Goal: Task Accomplishment & Management: Use online tool/utility

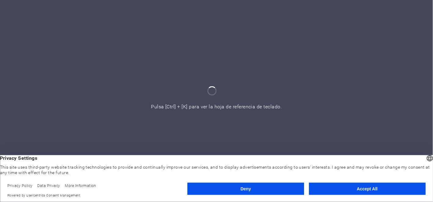
click at [374, 182] on footer "Privacy Policy Data Privacy More Information Powered by Usercentrics Consent Ma…" at bounding box center [216, 190] width 433 height 23
click at [375, 187] on button "Accept All" at bounding box center [367, 189] width 117 height 12
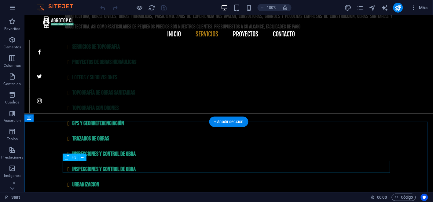
scroll to position [324, 0]
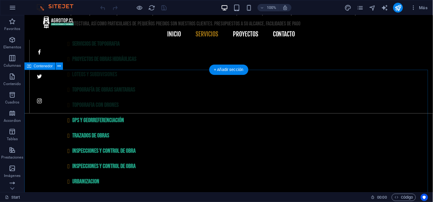
click at [61, 65] on button at bounding box center [59, 65] width 7 height 7
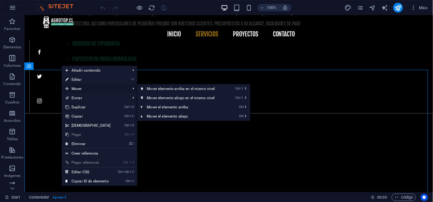
click at [74, 87] on span "Mover" at bounding box center [95, 88] width 66 height 9
click at [172, 115] on link "Ctrl ⬇ Mover el elemento abajo" at bounding box center [182, 116] width 90 height 9
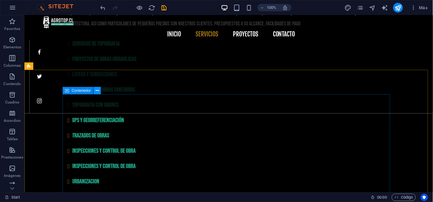
click at [98, 92] on icon at bounding box center [97, 90] width 3 height 6
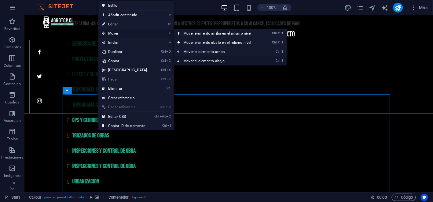
click at [195, 56] on link "Ctrl ⬇ Mover el elemento abajo" at bounding box center [219, 60] width 90 height 9
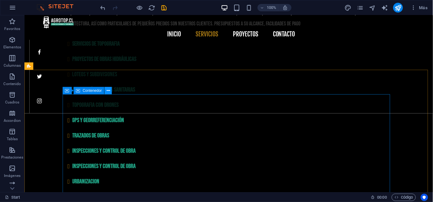
click at [109, 91] on icon at bounding box center [108, 90] width 3 height 6
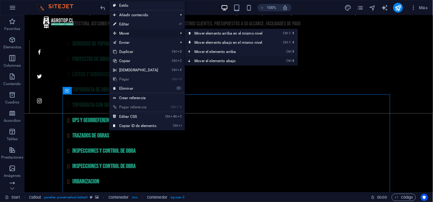
click at [210, 59] on link "Ctrl ⬇ Mover el elemento abajo" at bounding box center [230, 60] width 90 height 9
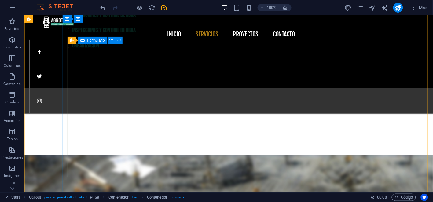
scroll to position [358, 0]
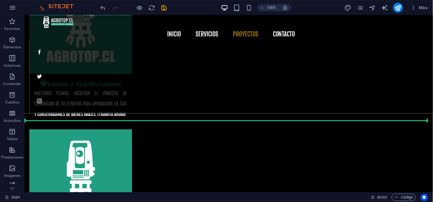
drag, startPoint x: 316, startPoint y: 91, endPoint x: 257, endPoint y: 114, distance: 63.3
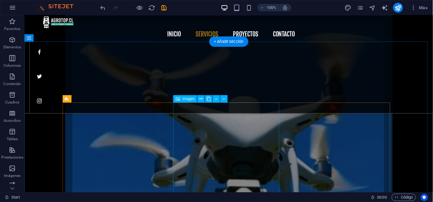
scroll to position [1121, 0]
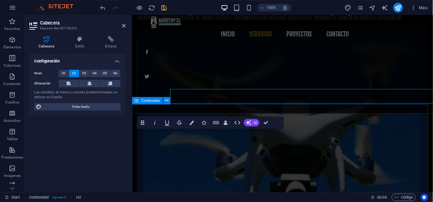
scroll to position [1140, 0]
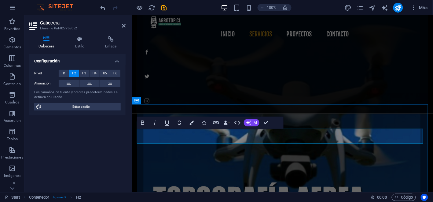
drag, startPoint x: 274, startPoint y: 133, endPoint x: 215, endPoint y: 131, distance: 58.7
drag, startPoint x: 266, startPoint y: 133, endPoint x: 347, endPoint y: 132, distance: 81.0
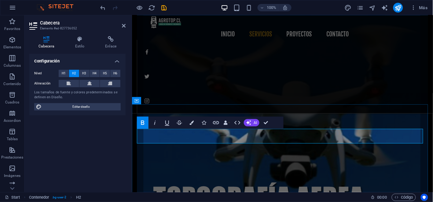
drag, startPoint x: 235, startPoint y: 132, endPoint x: 221, endPoint y: 134, distance: 13.9
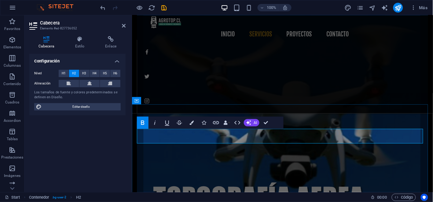
drag, startPoint x: 233, startPoint y: 135, endPoint x: 236, endPoint y: 135, distance: 3.4
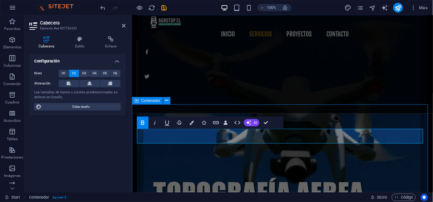
scroll to position [1100, 0]
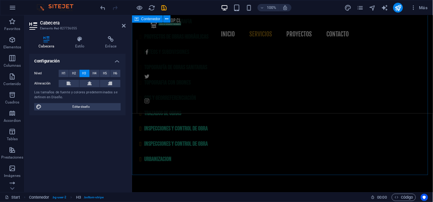
scroll to position [374, 0]
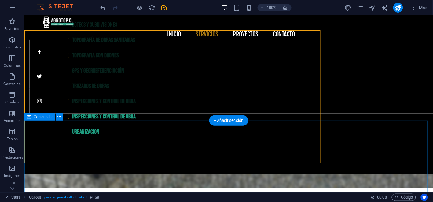
scroll to position [384, 0]
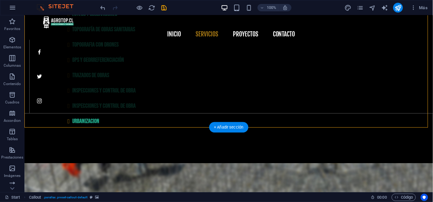
scroll to position [374, 0]
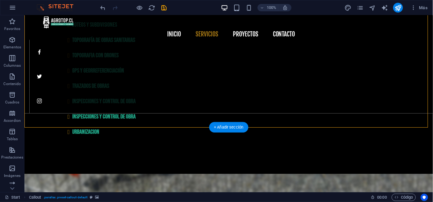
select select "%"
select select "px"
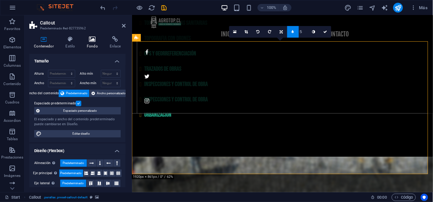
click at [91, 38] on icon at bounding box center [92, 39] width 20 height 6
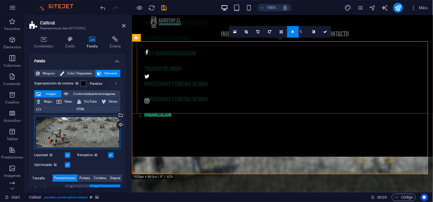
click at [78, 139] on div "Arrastra archivos aquí, haz clic para escoger archivos o selecciona archivos de…" at bounding box center [77, 133] width 87 height 34
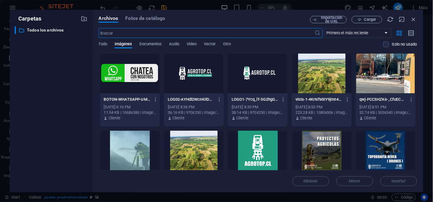
scroll to position [526, 0]
click at [321, 67] on div at bounding box center [322, 74] width 60 height 40
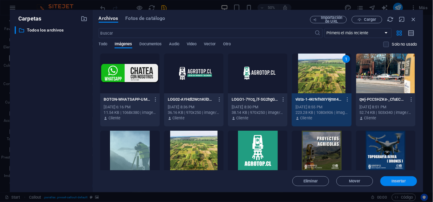
click at [399, 181] on span "Insertar" at bounding box center [399, 181] width 14 height 4
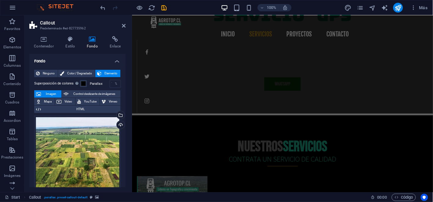
scroll to position [747, 0]
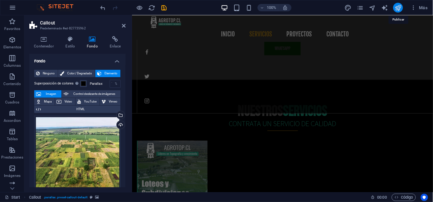
click at [400, 6] on icon "publish" at bounding box center [398, 7] width 7 height 7
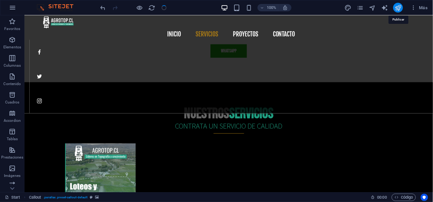
checkbox input "false"
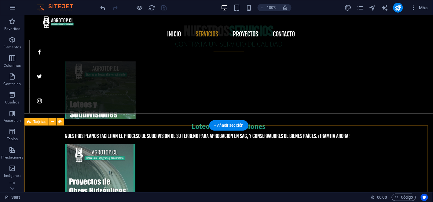
scroll to position [1029, 0]
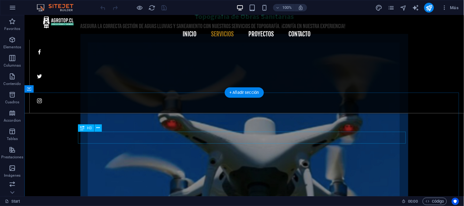
scroll to position [1107, 0]
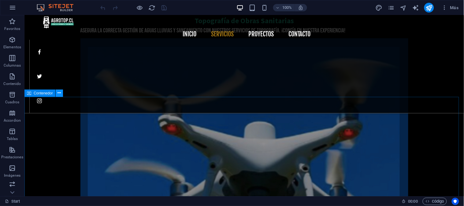
click at [59, 92] on icon at bounding box center [58, 93] width 3 height 6
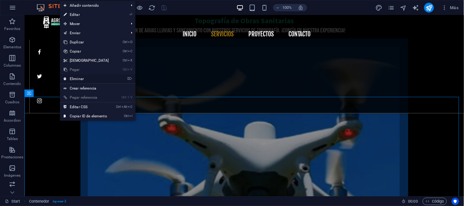
click at [83, 80] on link "⌦ Eliminar" at bounding box center [86, 78] width 53 height 9
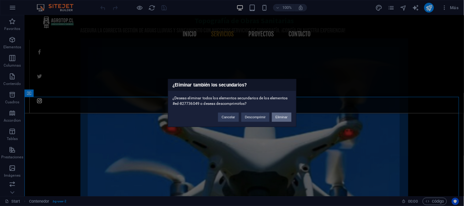
click at [279, 117] on button "Eliminar" at bounding box center [282, 117] width 20 height 9
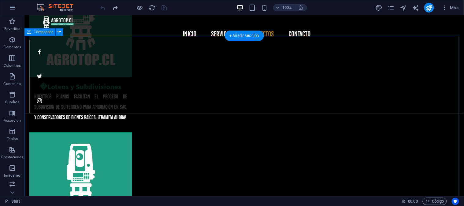
scroll to position [1536, 0]
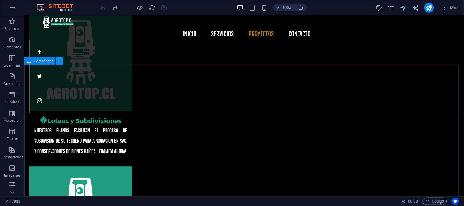
click at [60, 61] on icon at bounding box center [58, 61] width 3 height 6
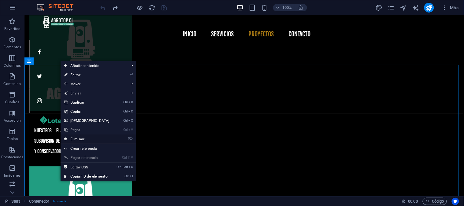
click at [79, 137] on link "⌦ Eliminar" at bounding box center [87, 139] width 53 height 9
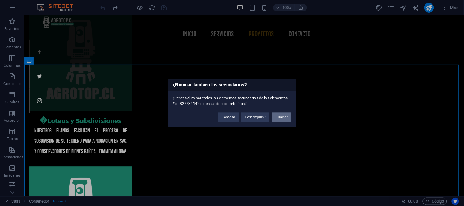
click at [282, 116] on button "Eliminar" at bounding box center [282, 117] width 20 height 9
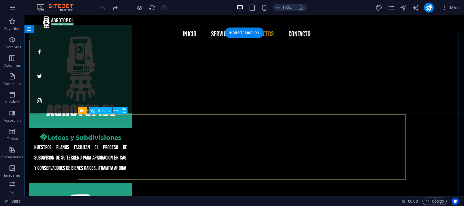
scroll to position [1514, 0]
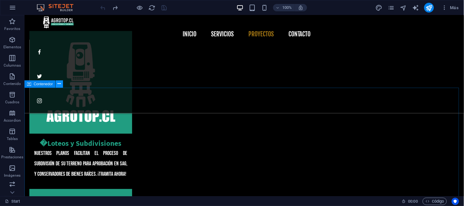
click at [59, 83] on icon at bounding box center [58, 84] width 3 height 6
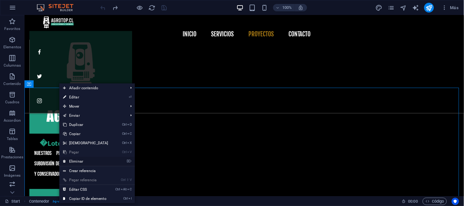
click at [78, 163] on link "⌦ Eliminar" at bounding box center [85, 161] width 53 height 9
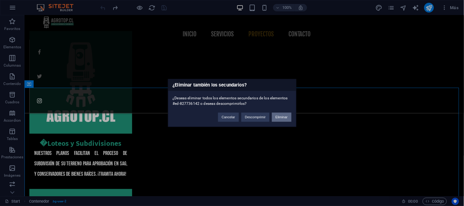
click at [287, 119] on button "Eliminar" at bounding box center [282, 117] width 20 height 9
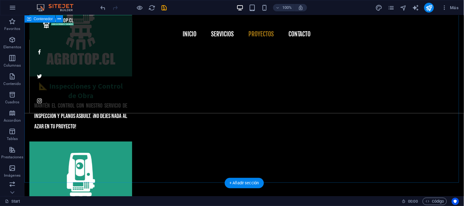
scroll to position [1751, 0]
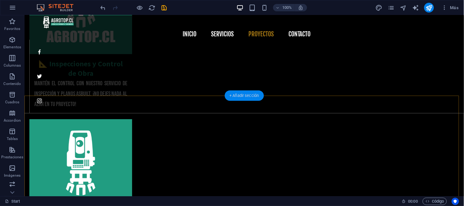
drag, startPoint x: 243, startPoint y: 94, endPoint x: 113, endPoint y: 79, distance: 130.8
click at [243, 94] on div "+ Añadir sección" at bounding box center [243, 96] width 39 height 10
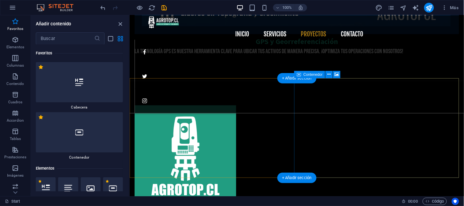
scroll to position [1418, 0]
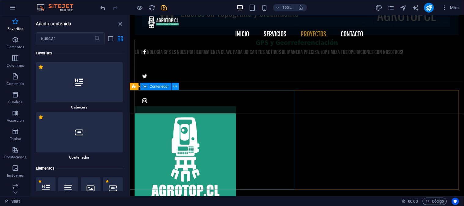
click at [174, 86] on icon at bounding box center [174, 86] width 3 height 6
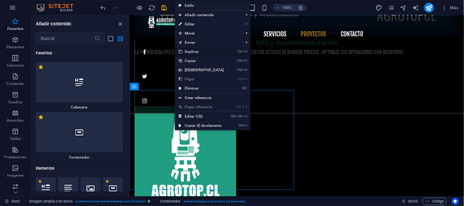
click at [196, 50] on link "Ctrl D Duplicar" at bounding box center [201, 51] width 53 height 9
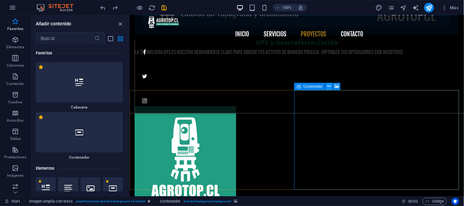
click at [328, 85] on icon at bounding box center [328, 86] width 3 height 6
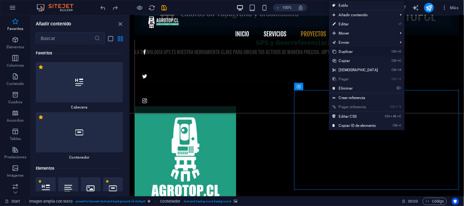
click at [349, 52] on link "Ctrl D Duplicar" at bounding box center [355, 51] width 53 height 9
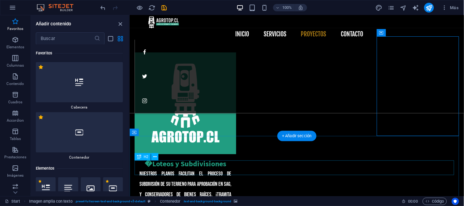
scroll to position [1520, 0]
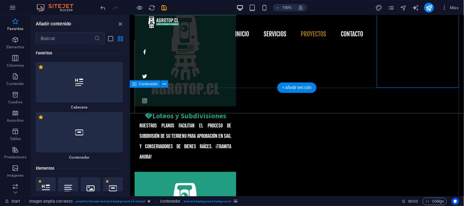
drag, startPoint x: 411, startPoint y: 85, endPoint x: 383, endPoint y: 78, distance: 29.2
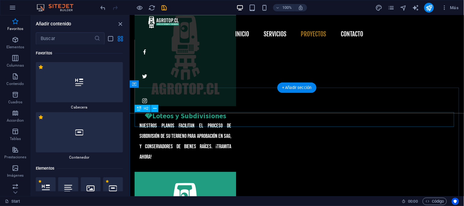
drag, startPoint x: 390, startPoint y: 78, endPoint x: 362, endPoint y: 119, distance: 49.4
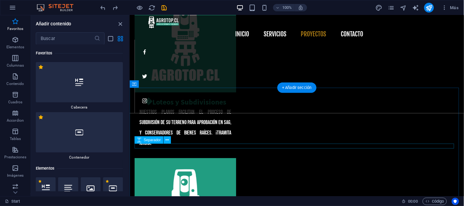
scroll to position [1554, 0]
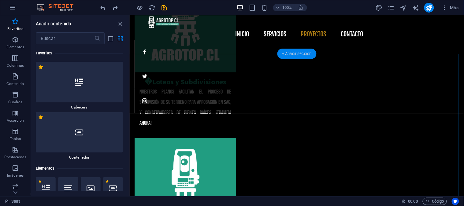
click at [304, 53] on div "+ Añadir sección" at bounding box center [296, 54] width 39 height 10
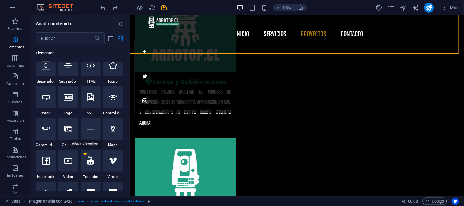
scroll to position [121, 0]
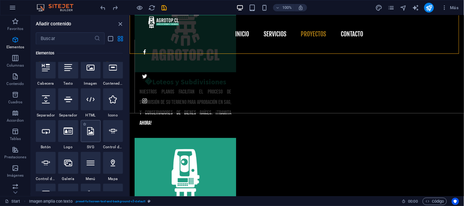
click at [91, 135] on div at bounding box center [91, 131] width 20 height 22
select select "xMidYMid"
select select "px"
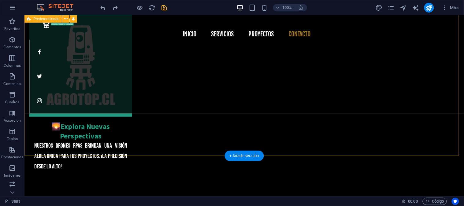
scroll to position [1823, 0]
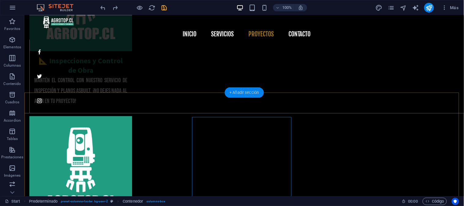
click at [246, 95] on div "+ Añadir sección" at bounding box center [243, 92] width 39 height 10
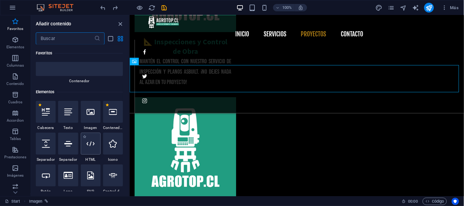
scroll to position [87, 0]
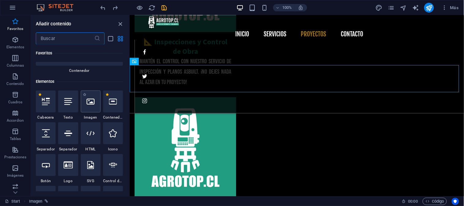
click at [92, 109] on div at bounding box center [91, 102] width 20 height 22
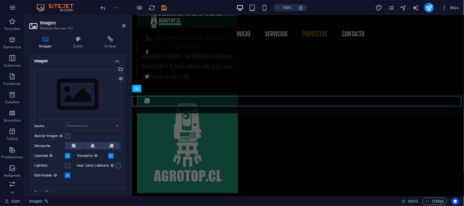
scroll to position [1758, 0]
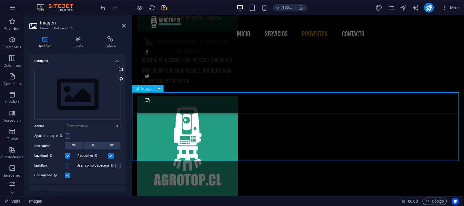
click at [75, 112] on div "Arrastra archivos aquí, haz clic para escoger archivos o selecciona archivos de…" at bounding box center [77, 95] width 87 height 50
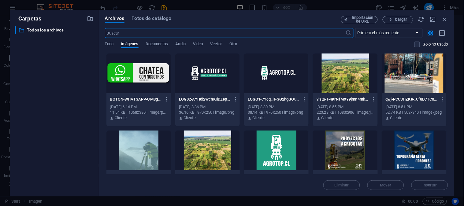
scroll to position [1902, 0]
click at [405, 21] on span "Cargar" at bounding box center [401, 20] width 13 height 4
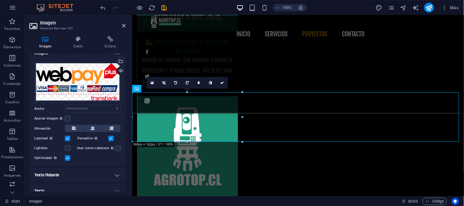
scroll to position [14, 0]
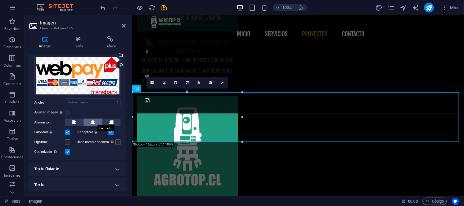
click at [91, 122] on icon at bounding box center [93, 122] width 4 height 7
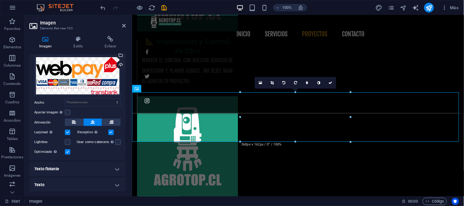
click at [111, 167] on h4 "Texto flotante" at bounding box center [77, 169] width 96 height 15
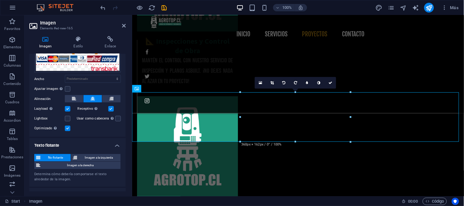
scroll to position [48, 0]
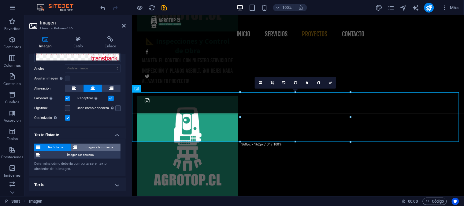
click at [94, 147] on span "Imagen a la izquierda" at bounding box center [99, 147] width 40 height 7
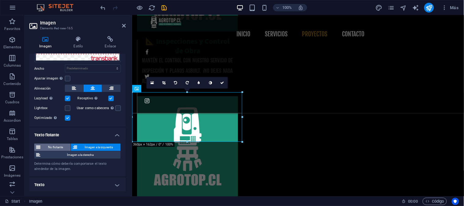
click at [60, 147] on span "No flotante" at bounding box center [55, 147] width 27 height 7
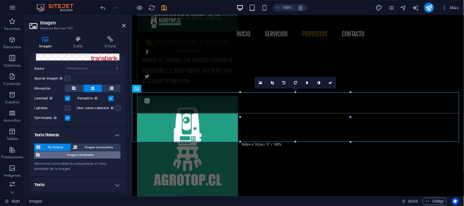
click at [70, 155] on span "Imagen a la derecha" at bounding box center [80, 154] width 76 height 7
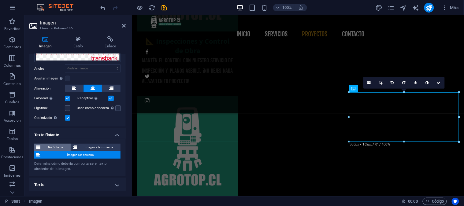
click at [57, 145] on span "No flotante" at bounding box center [55, 147] width 27 height 7
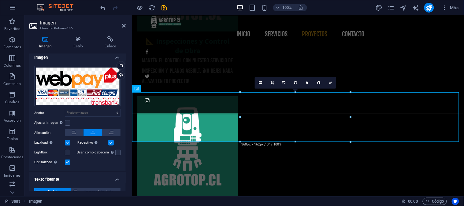
scroll to position [0, 0]
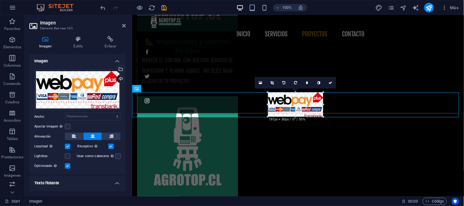
drag, startPoint x: 349, startPoint y: 92, endPoint x: 288, endPoint y: 119, distance: 67.4
type input "172"
select select "px"
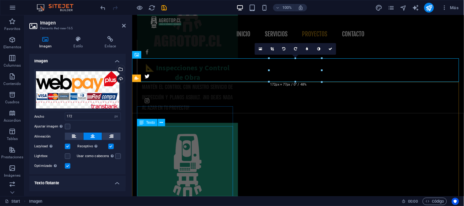
scroll to position [1792, 0]
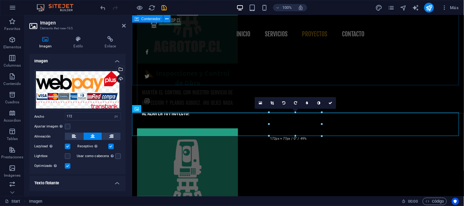
scroll to position [1724, 0]
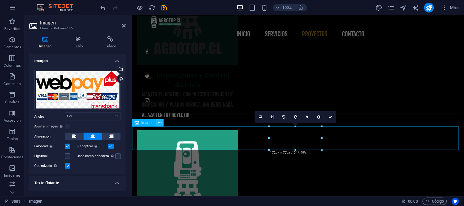
click at [160, 124] on icon at bounding box center [159, 123] width 3 height 6
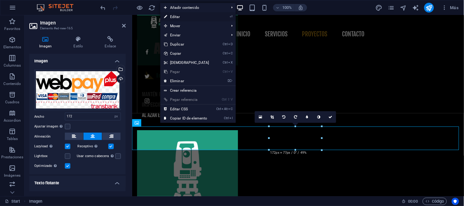
click at [178, 18] on link "⏎ Editar" at bounding box center [186, 16] width 53 height 9
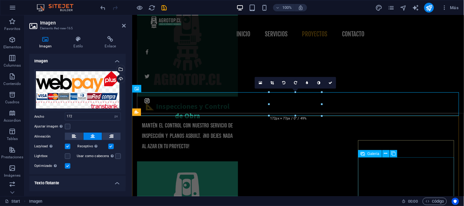
scroll to position [1758, 0]
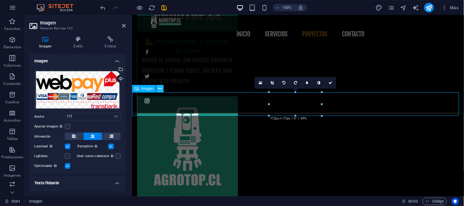
click at [160, 89] on icon at bounding box center [159, 89] width 3 height 6
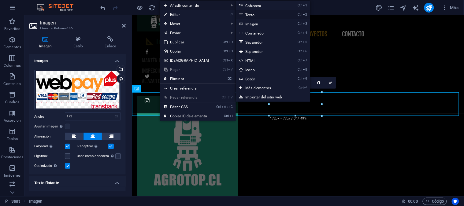
click at [257, 13] on link "Ctrl 2 Texto" at bounding box center [261, 14] width 51 height 9
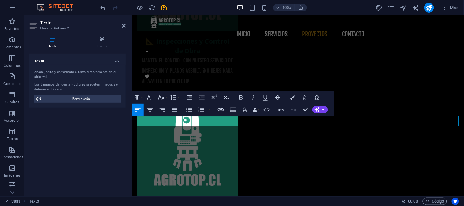
click at [175, 110] on icon "button" at bounding box center [175, 110] width 6 height 4
click at [148, 111] on icon "button" at bounding box center [149, 109] width 7 height 7
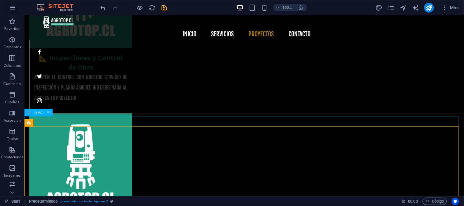
scroll to position [1754, 0]
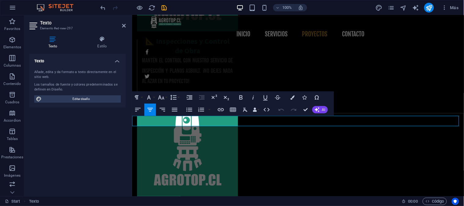
drag, startPoint x: 321, startPoint y: 119, endPoint x: 383, endPoint y: 120, distance: 62.7
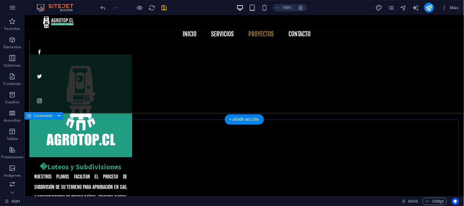
scroll to position [1529, 0]
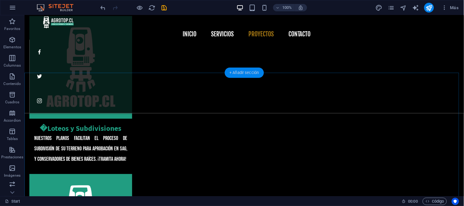
click at [248, 73] on div "+ Añadir sección" at bounding box center [243, 73] width 39 height 10
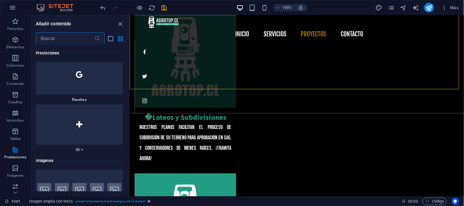
scroll to position [6081, 0]
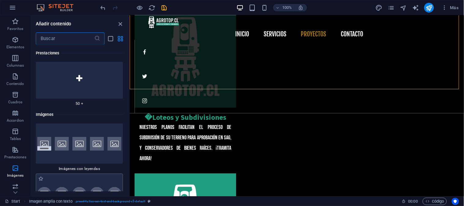
click at [99, 187] on img at bounding box center [79, 194] width 84 height 14
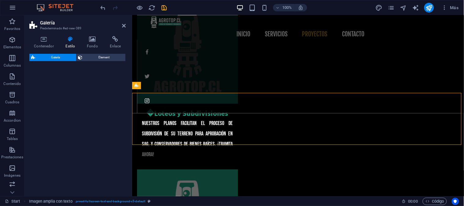
select select "rem"
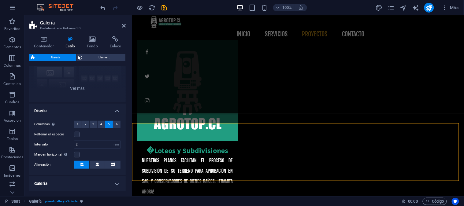
scroll to position [106, 0]
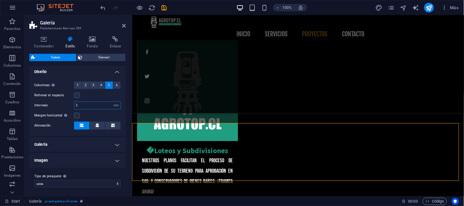
drag, startPoint x: 109, startPoint y: 104, endPoint x: 88, endPoint y: 106, distance: 20.6
click at [87, 106] on input "2" at bounding box center [97, 105] width 46 height 7
drag, startPoint x: 97, startPoint y: 105, endPoint x: 59, endPoint y: 104, distance: 37.6
click at [59, 104] on div "Intervalo 2 px rem % vh vw" at bounding box center [77, 106] width 87 height 8
type input "6"
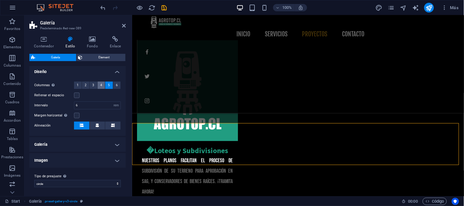
click at [103, 84] on button "4" at bounding box center [102, 85] width 8 height 7
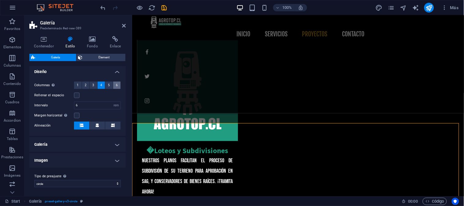
click at [116, 84] on span "6" at bounding box center [117, 85] width 2 height 7
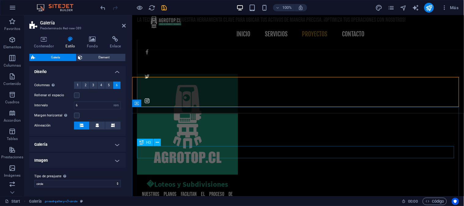
scroll to position [1447, 0]
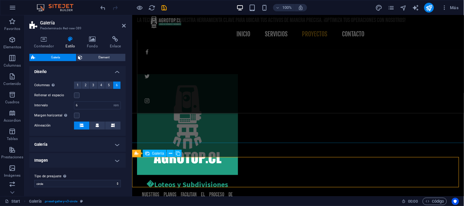
drag, startPoint x: 381, startPoint y: 168, endPoint x: 497, endPoint y: 172, distance: 116.3
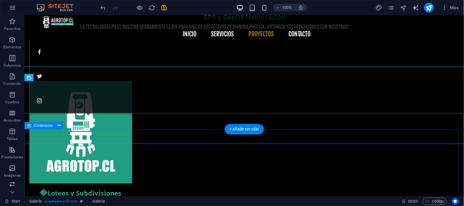
scroll to position [1520, 0]
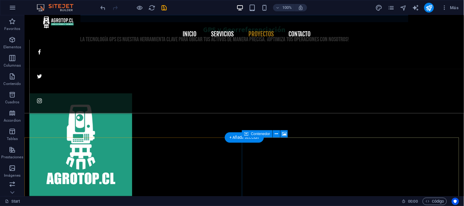
scroll to position [1452, 0]
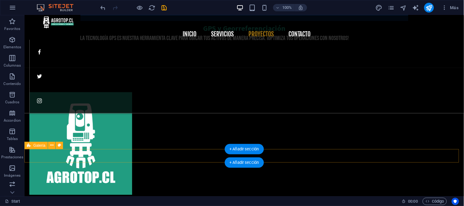
click at [242, 154] on div "+ Añadir sección" at bounding box center [243, 149] width 39 height 10
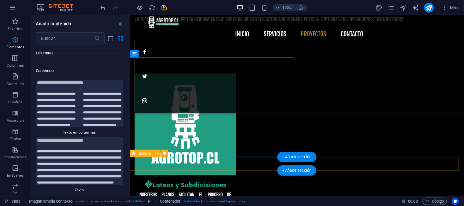
scroll to position [2057, 0]
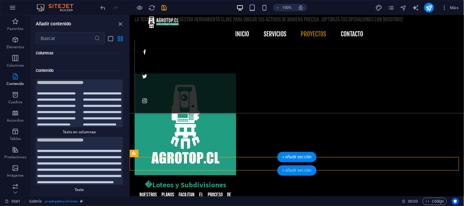
drag, startPoint x: 298, startPoint y: 166, endPoint x: 313, endPoint y: 165, distance: 14.7
click at [313, 165] on div "+ Añadir sección" at bounding box center [296, 170] width 39 height 10
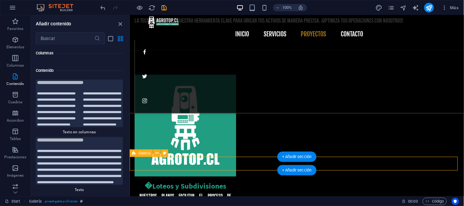
scroll to position [1451, 0]
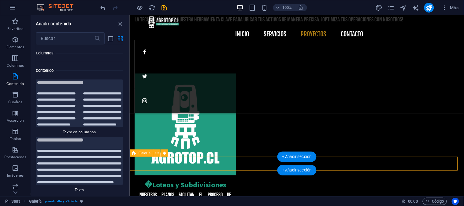
drag, startPoint x: 295, startPoint y: 165, endPoint x: 269, endPoint y: 164, distance: 26.0
select select "rem"
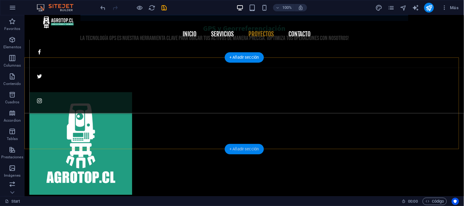
click at [243, 144] on div "+ Añadir sección" at bounding box center [243, 149] width 39 height 10
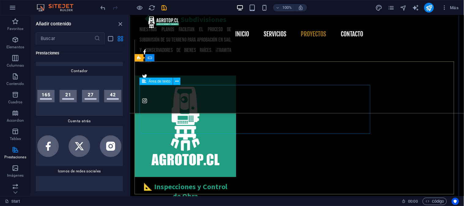
scroll to position [1622, 0]
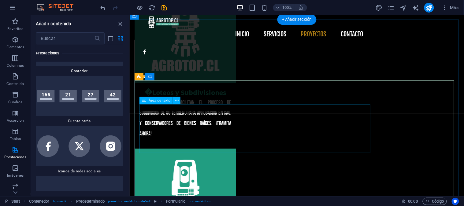
scroll to position [1588, 0]
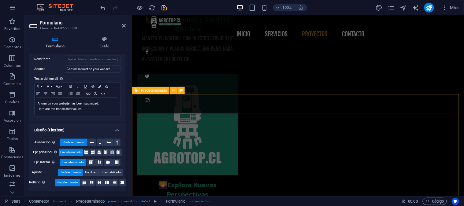
scroll to position [1754, 0]
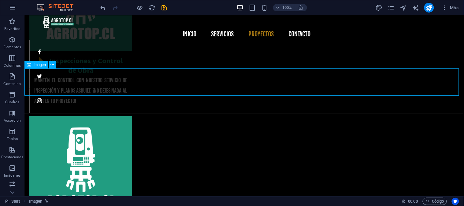
scroll to position [1751, 0]
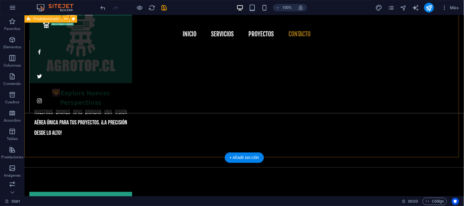
scroll to position [1788, 0]
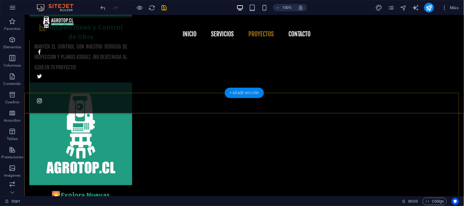
click at [239, 95] on div "+ Añadir sección" at bounding box center [243, 93] width 39 height 10
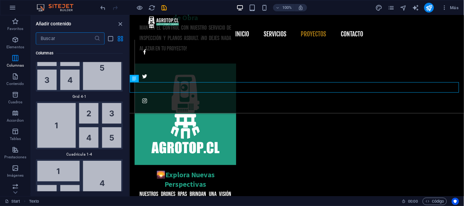
scroll to position [1548, 0]
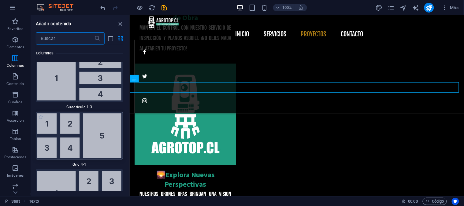
click at [103, 129] on img at bounding box center [79, 135] width 84 height 45
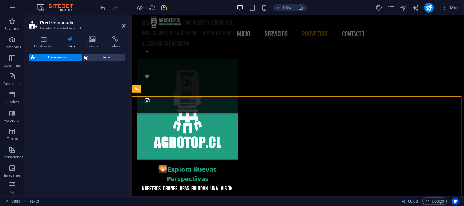
select select "rem"
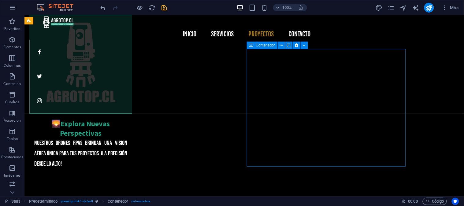
scroll to position [1857, 0]
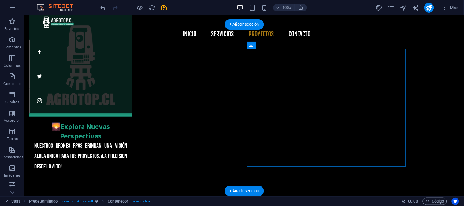
drag, startPoint x: 273, startPoint y: 70, endPoint x: 213, endPoint y: 98, distance: 66.3
drag, startPoint x: 332, startPoint y: 102, endPoint x: 75, endPoint y: 111, distance: 257.6
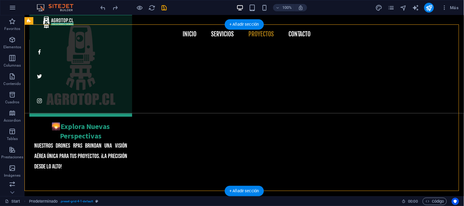
drag, startPoint x: 72, startPoint y: 105, endPoint x: 77, endPoint y: 104, distance: 4.6
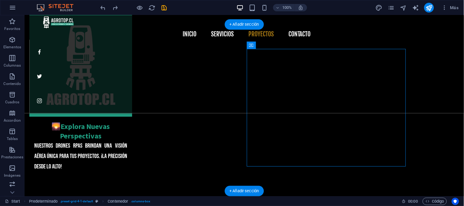
drag, startPoint x: 327, startPoint y: 68, endPoint x: 74, endPoint y: 103, distance: 255.3
drag, startPoint x: 323, startPoint y: 95, endPoint x: 87, endPoint y: 105, distance: 236.6
drag, startPoint x: 332, startPoint y: 86, endPoint x: 324, endPoint y: 83, distance: 8.3
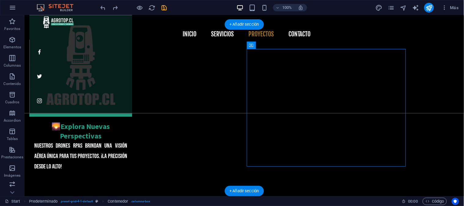
drag, startPoint x: 322, startPoint y: 63, endPoint x: 71, endPoint y: 105, distance: 254.1
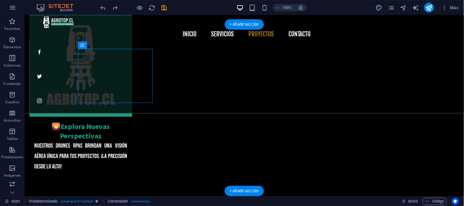
drag, startPoint x: 225, startPoint y: 86, endPoint x: 375, endPoint y: 113, distance: 152.9
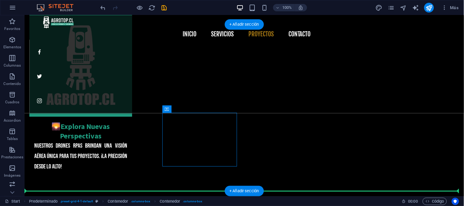
drag, startPoint x: 312, startPoint y: 123, endPoint x: 337, endPoint y: 102, distance: 32.1
drag, startPoint x: 341, startPoint y: 132, endPoint x: 375, endPoint y: 128, distance: 33.5
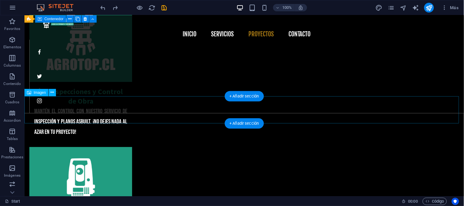
scroll to position [1690, 0]
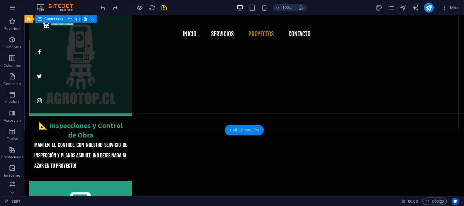
click at [252, 128] on div "+ Añadir sección" at bounding box center [243, 130] width 39 height 10
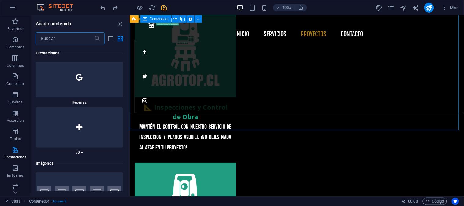
scroll to position [6100, 0]
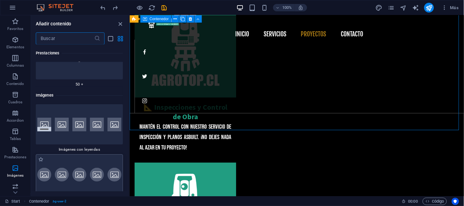
click at [78, 168] on img at bounding box center [79, 175] width 84 height 14
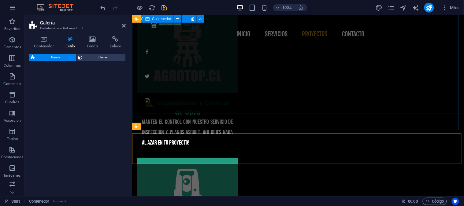
select select "rem"
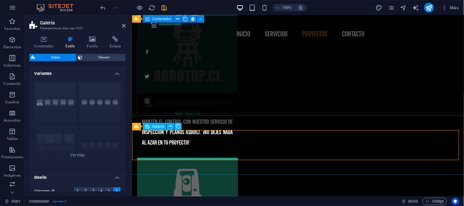
scroll to position [1693, 0]
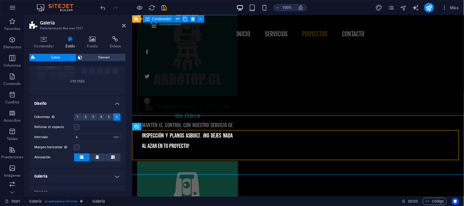
scroll to position [102, 0]
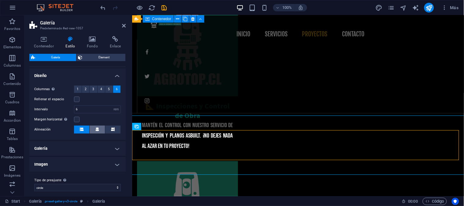
click at [97, 132] on span at bounding box center [97, 130] width 4 height 8
click at [98, 129] on icon at bounding box center [97, 130] width 4 height 4
click at [114, 130] on button at bounding box center [112, 130] width 15 height 8
click at [99, 128] on button at bounding box center [97, 130] width 15 height 8
drag, startPoint x: 88, startPoint y: 110, endPoint x: 68, endPoint y: 110, distance: 20.5
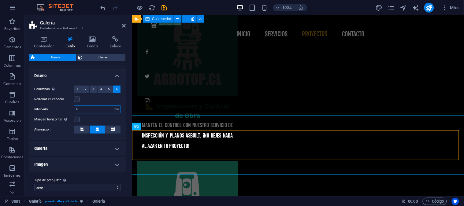
click at [68, 110] on div "Intervalo 6 px rem % vh vw" at bounding box center [77, 109] width 87 height 8
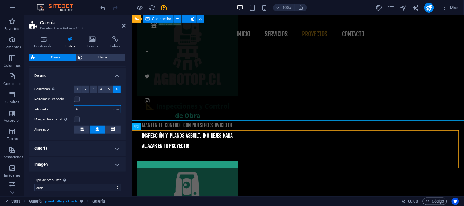
drag, startPoint x: 96, startPoint y: 109, endPoint x: 72, endPoint y: 111, distance: 23.9
click at [72, 111] on div "Intervalo 4 px rem % vh vw" at bounding box center [77, 109] width 87 height 8
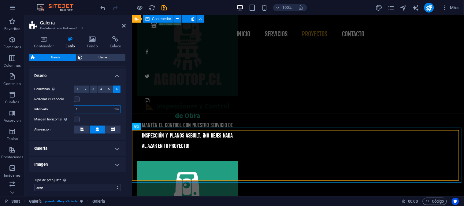
drag, startPoint x: 103, startPoint y: 109, endPoint x: 72, endPoint y: 107, distance: 31.2
click at [72, 107] on div "Intervalo 1 px rem % vh vw" at bounding box center [77, 109] width 87 height 8
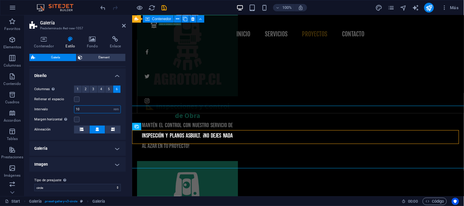
drag, startPoint x: 84, startPoint y: 109, endPoint x: 62, endPoint y: 109, distance: 22.0
click at [62, 109] on div "Intervalo 10 px rem % vh vw" at bounding box center [77, 109] width 87 height 8
type input "5"
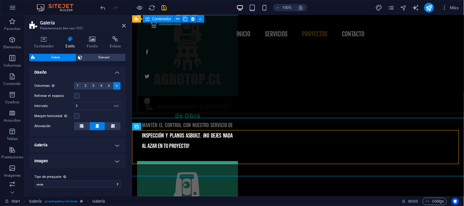
scroll to position [106, 0]
click at [106, 144] on h4 "Galería" at bounding box center [77, 144] width 96 height 15
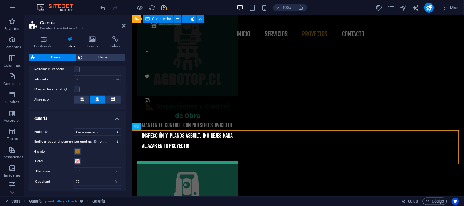
scroll to position [192, 0]
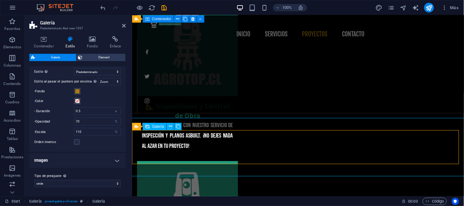
click at [97, 41] on icon at bounding box center [92, 39] width 20 height 6
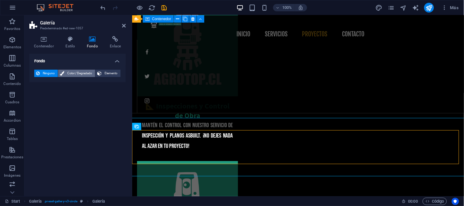
click at [86, 75] on span "Color / Degradado" at bounding box center [79, 73] width 27 height 7
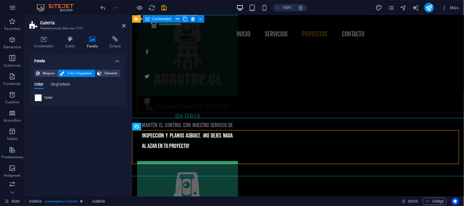
click at [38, 98] on span at bounding box center [38, 97] width 7 height 7
click at [71, 43] on h4 "Estilo" at bounding box center [71, 42] width 21 height 13
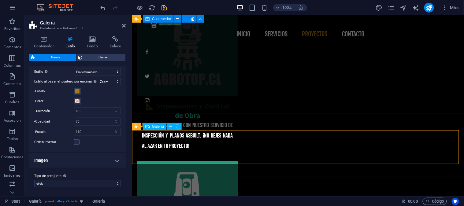
drag, startPoint x: 139, startPoint y: 146, endPoint x: 244, endPoint y: 129, distance: 106.0
click at [75, 89] on span at bounding box center [77, 91] width 5 height 5
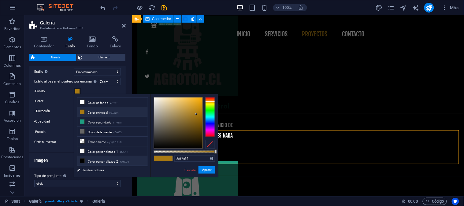
click at [93, 160] on li "Color personalizado 2 #000000" at bounding box center [112, 161] width 70 height 10
type input "#000000"
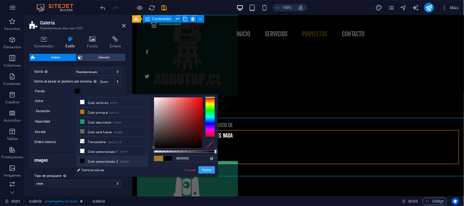
click at [209, 169] on button "Aplicar" at bounding box center [206, 169] width 17 height 7
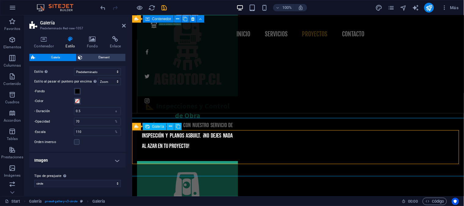
click at [77, 102] on span at bounding box center [77, 101] width 5 height 5
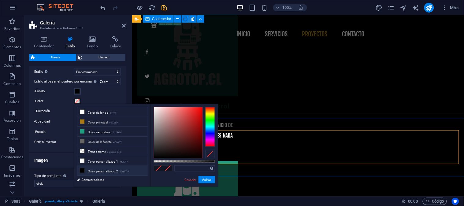
click at [104, 174] on li "Color personalizado 2 #000000" at bounding box center [112, 171] width 70 height 10
type input "#000000"
click at [209, 179] on button "Aplicar" at bounding box center [206, 179] width 17 height 7
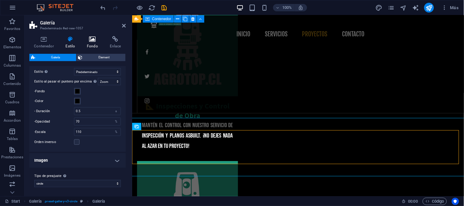
drag, startPoint x: 92, startPoint y: 41, endPoint x: 89, endPoint y: 40, distance: 3.2
click at [90, 40] on icon at bounding box center [92, 39] width 20 height 6
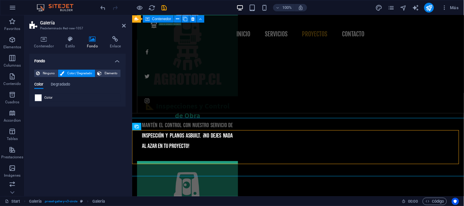
click at [40, 98] on span at bounding box center [38, 97] width 7 height 7
click at [40, 97] on span at bounding box center [38, 97] width 7 height 7
click at [54, 89] on button "Degradado" at bounding box center [60, 85] width 19 height 7
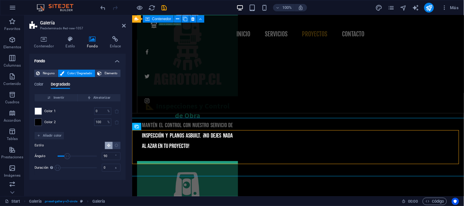
click at [44, 110] on span "Color 1" at bounding box center [50, 111] width 12 height 5
click at [40, 111] on span at bounding box center [38, 111] width 7 height 7
click at [39, 110] on span at bounding box center [38, 111] width 7 height 7
click at [99, 112] on input "0" at bounding box center [99, 111] width 11 height 7
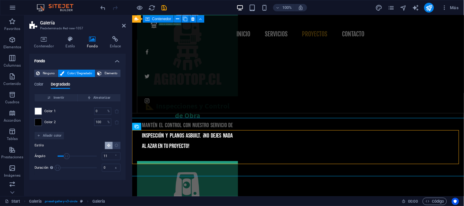
type input "0"
drag, startPoint x: 67, startPoint y: 155, endPoint x: 53, endPoint y: 157, distance: 14.3
click at [53, 157] on div "Ángulo 0 °" at bounding box center [78, 156] width 86 height 9
drag, startPoint x: 60, startPoint y: 166, endPoint x: 91, endPoint y: 168, distance: 31.0
click at [91, 168] on span "Duración" at bounding box center [90, 168] width 6 height 6
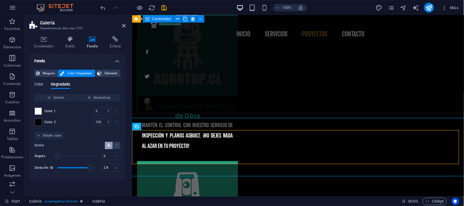
type input "0"
drag, startPoint x: 69, startPoint y: 167, endPoint x: 45, endPoint y: 168, distance: 24.2
click at [45, 168] on div "Duración Duración de la animación en segundo plano. Un valor de "0" desactiva e…" at bounding box center [78, 167] width 86 height 9
click at [78, 133] on div "Invertir Aleatorizar Color 1 0 % ​ Color 2 100 % ​ Añadir color Estilo Ángulo 0…" at bounding box center [77, 134] width 87 height 81
drag, startPoint x: 59, startPoint y: 155, endPoint x: 101, endPoint y: 155, distance: 42.2
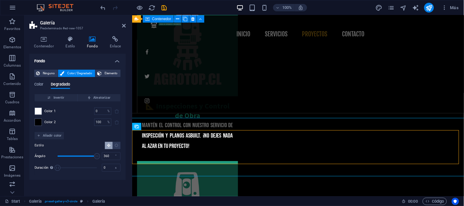
click at [101, 155] on div "Ángulo 360 °" at bounding box center [78, 156] width 86 height 9
drag, startPoint x: 65, startPoint y: 156, endPoint x: 59, endPoint y: 157, distance: 6.5
click at [59, 157] on span "Ángulo" at bounding box center [59, 156] width 6 height 6
drag, startPoint x: 61, startPoint y: 156, endPoint x: 91, endPoint y: 157, distance: 29.4
click at [91, 157] on span "Ángulo" at bounding box center [91, 156] width 6 height 6
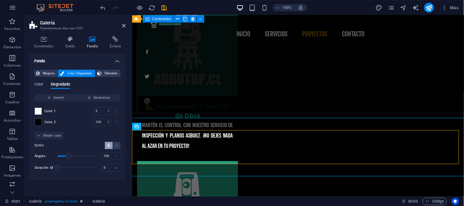
drag, startPoint x: 88, startPoint y: 157, endPoint x: 68, endPoint y: 157, distance: 19.6
click at [68, 157] on span "Ángulo" at bounding box center [68, 156] width 6 height 6
drag, startPoint x: 71, startPoint y: 157, endPoint x: 64, endPoint y: 158, distance: 7.7
click at [64, 158] on span "Ángulo" at bounding box center [64, 156] width 6 height 6
drag, startPoint x: 65, startPoint y: 156, endPoint x: 61, endPoint y: 157, distance: 3.5
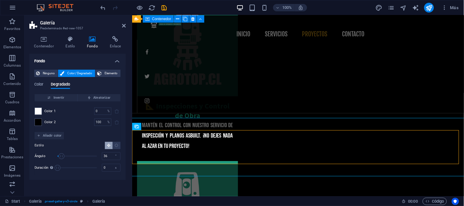
click at [61, 157] on span "Ángulo" at bounding box center [61, 156] width 6 height 6
drag, startPoint x: 63, startPoint y: 156, endPoint x: 59, endPoint y: 157, distance: 4.2
click at [59, 157] on span "Ángulo" at bounding box center [59, 156] width 6 height 6
drag, startPoint x: 59, startPoint y: 155, endPoint x: 86, endPoint y: 155, distance: 27.2
click at [86, 155] on span "Ángulo" at bounding box center [86, 156] width 6 height 6
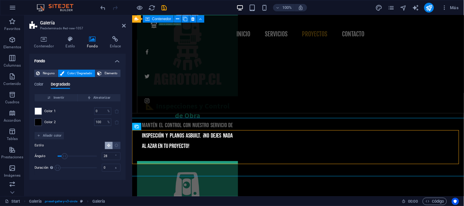
type input "25"
drag, startPoint x: 86, startPoint y: 155, endPoint x: 60, endPoint y: 155, distance: 25.7
click at [61, 155] on span "Ángulo" at bounding box center [64, 156] width 6 height 6
drag, startPoint x: 59, startPoint y: 167, endPoint x: 86, endPoint y: 166, distance: 26.6
click at [86, 166] on span "Duración" at bounding box center [85, 168] width 6 height 6
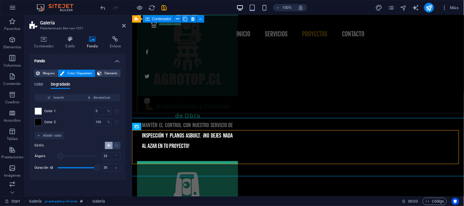
drag, startPoint x: 83, startPoint y: 166, endPoint x: 98, endPoint y: 166, distance: 15.0
click at [98, 166] on span "Duración" at bounding box center [97, 168] width 6 height 6
type input "0"
drag, startPoint x: 98, startPoint y: 166, endPoint x: 23, endPoint y: 167, distance: 74.9
click at [23, 167] on section "Favoritos Elementos Columnas Contenido Cuadros Accordion Tablas Prestaciones Im…" at bounding box center [232, 105] width 464 height 181
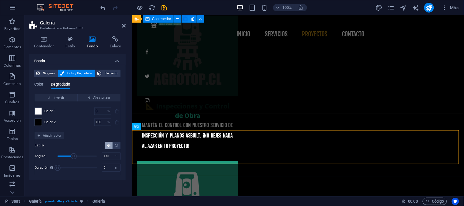
drag, startPoint x: 72, startPoint y: 154, endPoint x: 77, endPoint y: 154, distance: 4.6
click at [77, 154] on span "Ángulo" at bounding box center [74, 156] width 6 height 6
drag, startPoint x: 78, startPoint y: 153, endPoint x: 86, endPoint y: 153, distance: 8.0
click at [85, 153] on span "Ángulo" at bounding box center [84, 156] width 6 height 6
type input "360"
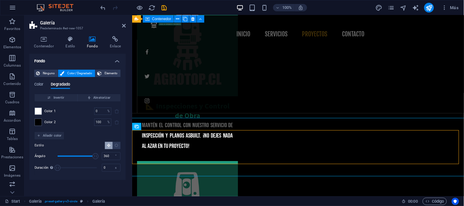
drag, startPoint x: 86, startPoint y: 153, endPoint x: 97, endPoint y: 155, distance: 11.8
click at [97, 155] on span "Ángulo" at bounding box center [95, 156] width 6 height 6
click at [109, 145] on icon "Degradado lineal" at bounding box center [109, 145] width 4 height 4
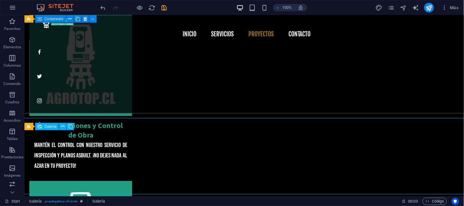
drag, startPoint x: 37, startPoint y: 139, endPoint x: 138, endPoint y: 135, distance: 101.0
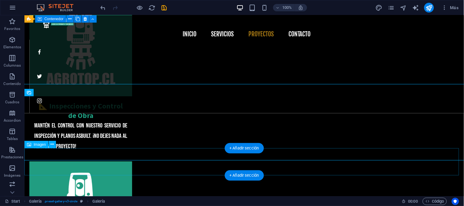
scroll to position [1724, 0]
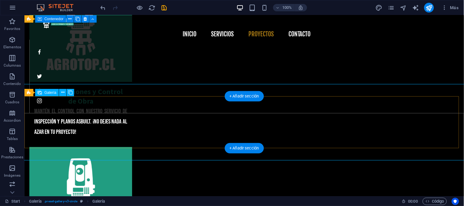
select select "4"
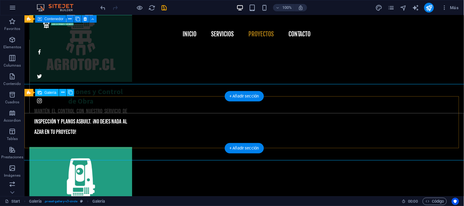
select select "px"
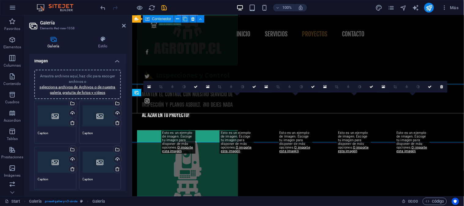
scroll to position [1727, 0]
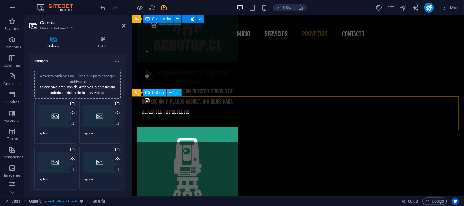
click at [100, 39] on icon at bounding box center [103, 39] width 46 height 6
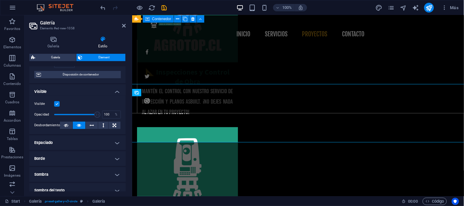
scroll to position [0, 0]
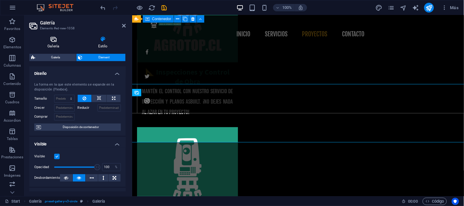
click at [57, 38] on icon at bounding box center [53, 39] width 48 height 6
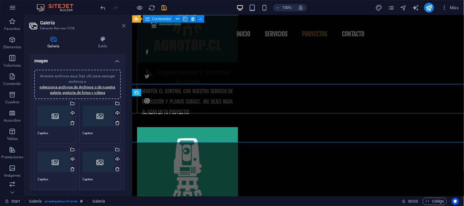
click at [123, 25] on icon at bounding box center [124, 25] width 4 height 5
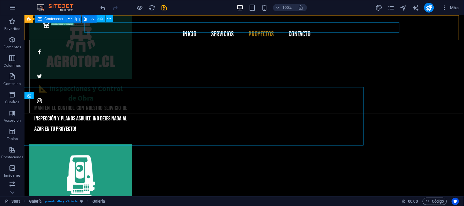
scroll to position [1724, 0]
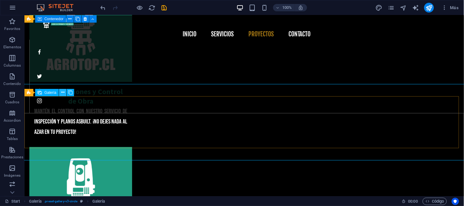
click at [62, 92] on icon at bounding box center [62, 92] width 3 height 6
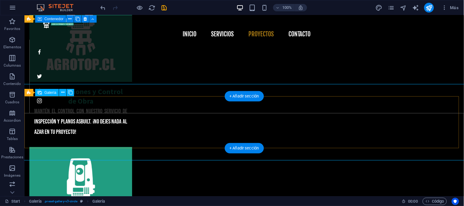
select select "4"
select select "px"
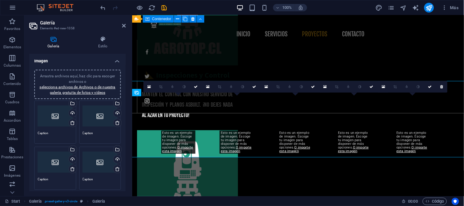
scroll to position [1727, 0]
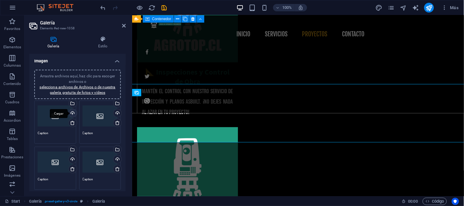
click at [72, 111] on div "Cargar" at bounding box center [72, 113] width 9 height 9
click at [98, 114] on div "Arrastra archivos aquí, haz clic para escoger archivos o selecciona archivos de…" at bounding box center [100, 116] width 35 height 24
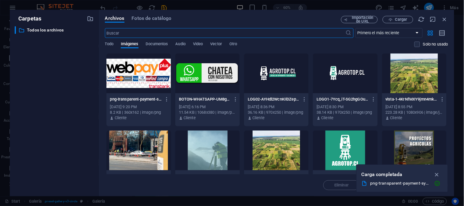
scroll to position [1872, 0]
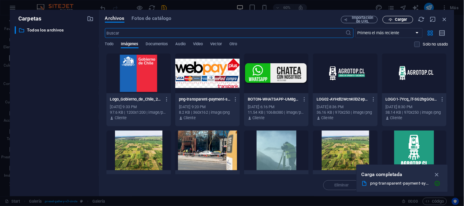
click at [391, 20] on icon "button" at bounding box center [390, 20] width 4 height 4
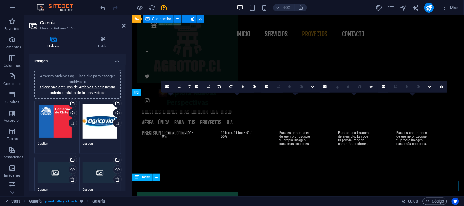
scroll to position [1727, 0]
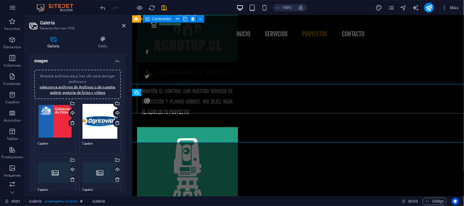
click at [47, 116] on div "Arrastra archivos aquí, haz clic para escoger archivos o selecciona archivos de…" at bounding box center [55, 121] width 35 height 35
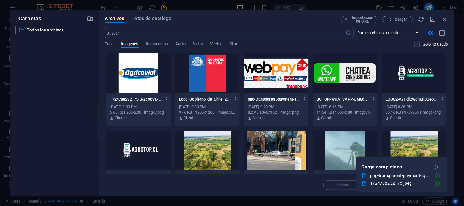
scroll to position [1872, 0]
click at [400, 21] on span "Cargar" at bounding box center [401, 20] width 13 height 4
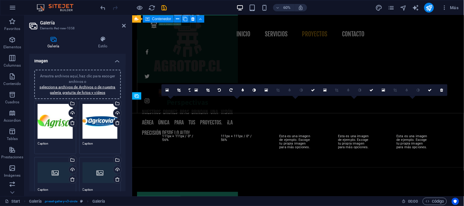
scroll to position [1727, 0]
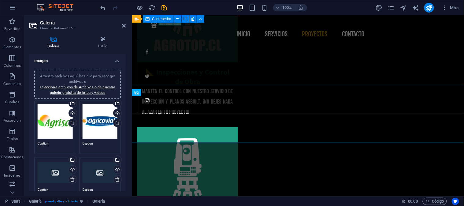
click at [56, 171] on div "Arrastra archivos aquí, haz clic para escoger archivos o selecciona archivos de…" at bounding box center [55, 173] width 35 height 24
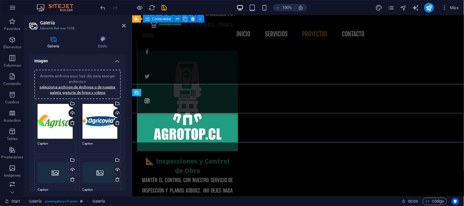
scroll to position [1872, 0]
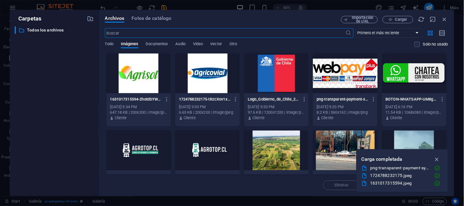
click at [267, 78] on div at bounding box center [276, 74] width 65 height 40
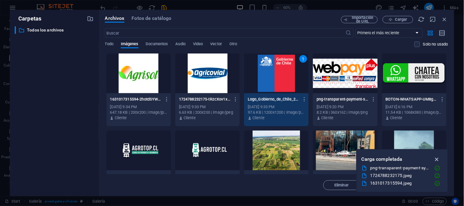
click at [433, 159] on icon "button" at bounding box center [436, 159] width 7 height 7
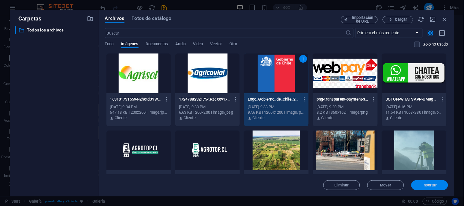
drag, startPoint x: 428, startPoint y: 185, endPoint x: 291, endPoint y: 170, distance: 137.8
click at [428, 185] on span "Insertar" at bounding box center [430, 185] width 14 height 4
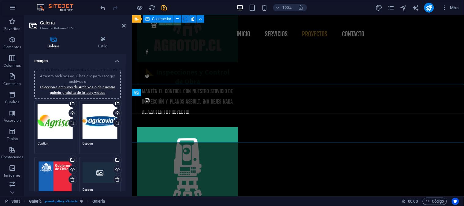
click at [93, 167] on div "Arrastra archivos aquí, haz clic para escoger archivos o selecciona archivos de…" at bounding box center [100, 173] width 35 height 24
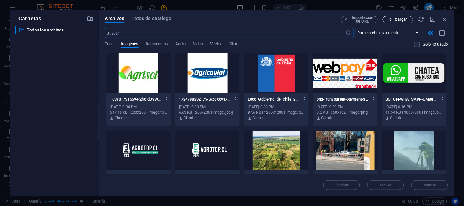
click at [403, 19] on span "Cargar" at bounding box center [401, 20] width 13 height 4
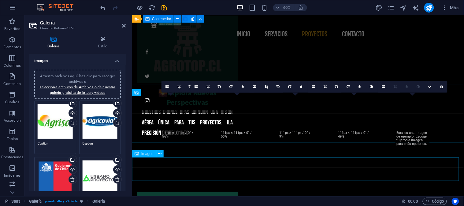
scroll to position [1727, 0]
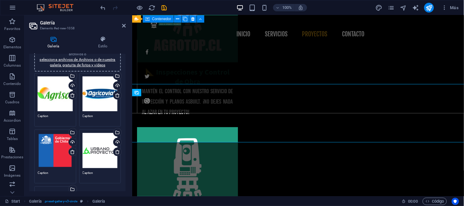
scroll to position [68, 0]
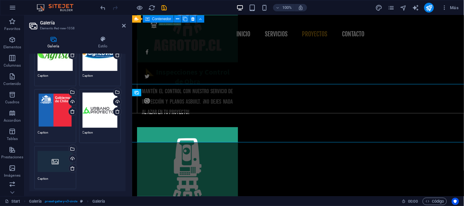
click at [47, 157] on div "Arrastra archivos aquí, haz clic para escoger archivos o selecciona archivos de…" at bounding box center [55, 162] width 35 height 24
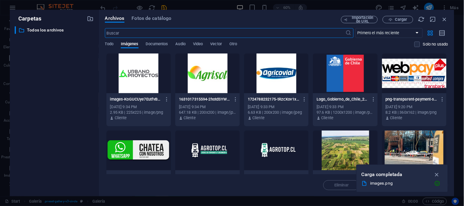
scroll to position [1872, 0]
click at [399, 20] on span "Cargar" at bounding box center [401, 20] width 13 height 4
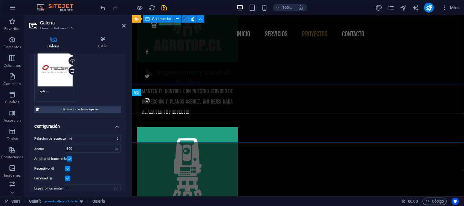
scroll to position [180, 0]
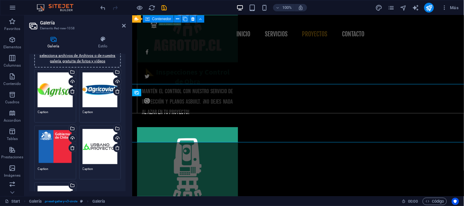
scroll to position [0, 0]
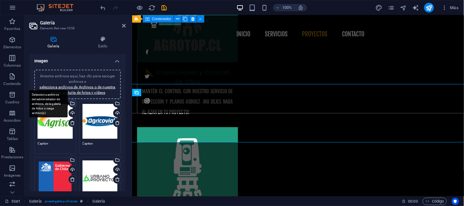
click at [72, 102] on div "Selecciona archivos del administrador de archivos, de la galería de fotos o car…" at bounding box center [72, 103] width 9 height 9
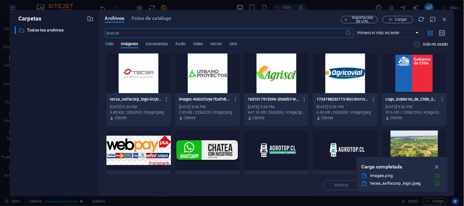
scroll to position [1872, 0]
click at [433, 23] on div "Archivos Fotos de catálogo Importación de URL Cargar ​ Primero el más reciente …" at bounding box center [276, 103] width 343 height 174
click at [433, 18] on icon "button" at bounding box center [444, 19] width 7 height 7
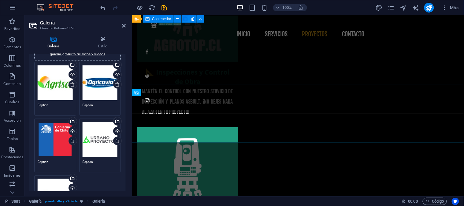
scroll to position [68, 0]
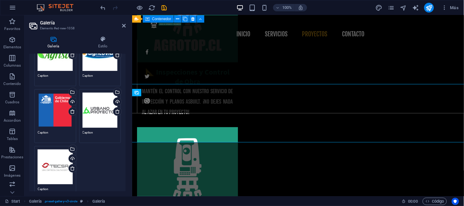
click at [96, 155] on div "Arrastra archivos aquí, haz clic para escoger archivos o selecciona archivos de…" at bounding box center [78, 116] width 90 height 170
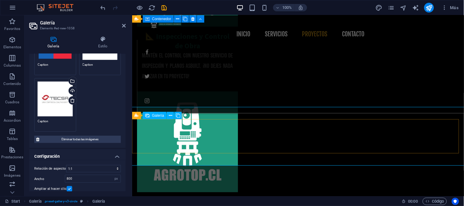
scroll to position [1693, 0]
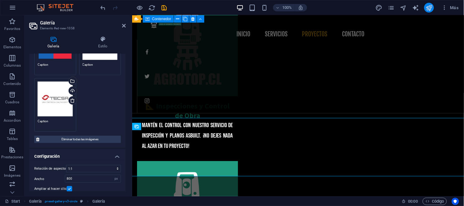
click at [431, 6] on icon "publish" at bounding box center [429, 7] width 7 height 7
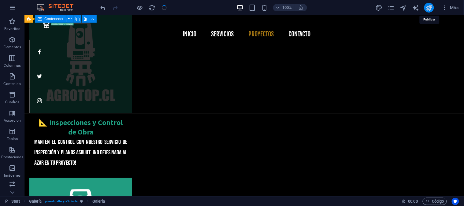
checkbox input "false"
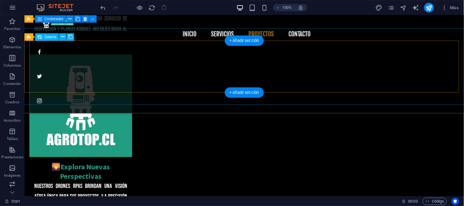
scroll to position [1826, 0]
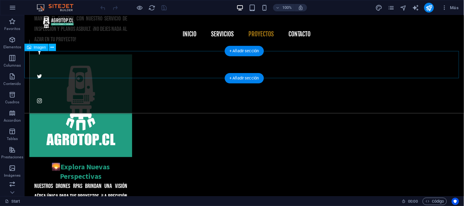
scroll to position [1787, 0]
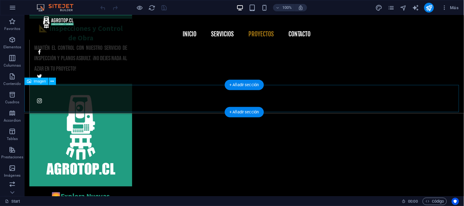
select select "px"
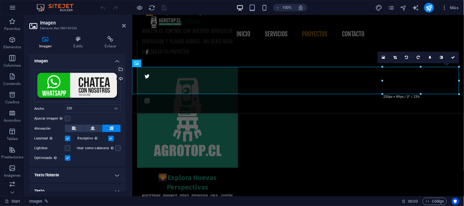
scroll to position [1790, 0]
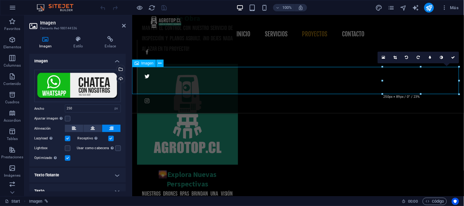
click at [17, 152] on span "Prestaciones" at bounding box center [12, 153] width 24 height 15
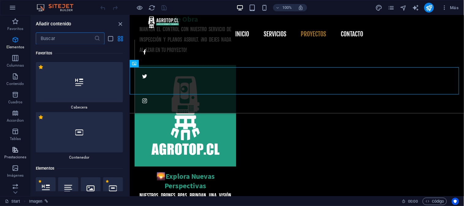
scroll to position [4360, 0]
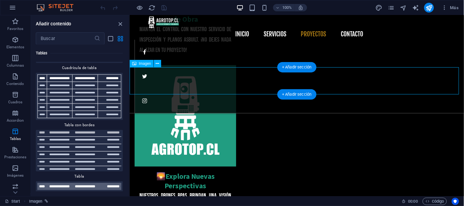
select select "px"
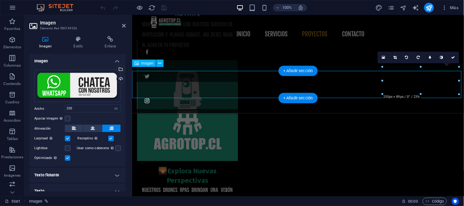
scroll to position [1790, 0]
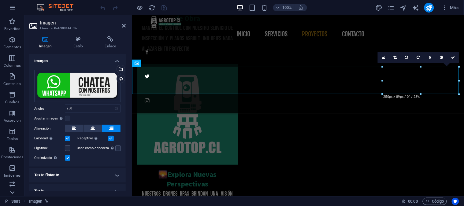
click at [11, 194] on icon at bounding box center [12, 192] width 9 height 9
click at [78, 46] on h4 "Estilo" at bounding box center [79, 42] width 31 height 13
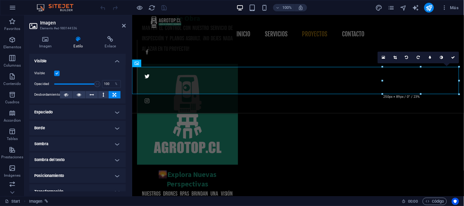
click at [114, 108] on h4 "Espaciado" at bounding box center [77, 112] width 96 height 15
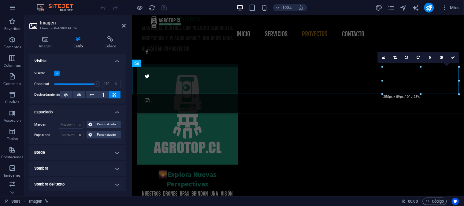
click at [112, 151] on h4 "Borde" at bounding box center [77, 152] width 96 height 15
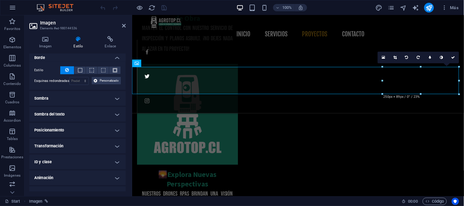
scroll to position [102, 0]
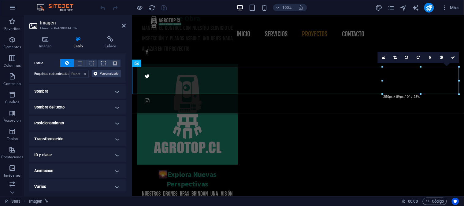
click at [113, 89] on h4 "Sombra" at bounding box center [77, 91] width 96 height 15
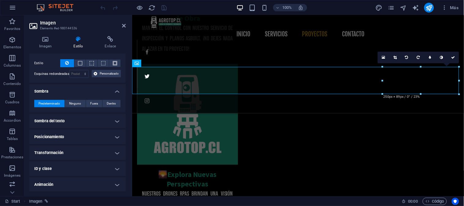
click at [113, 116] on h4 "Sombra del texto" at bounding box center [77, 121] width 96 height 15
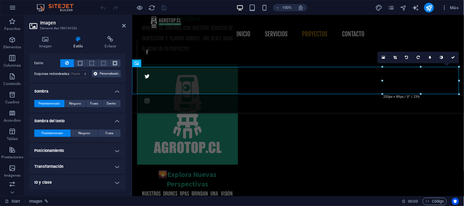
click at [109, 147] on h4 "Posicionamiento" at bounding box center [77, 150] width 96 height 15
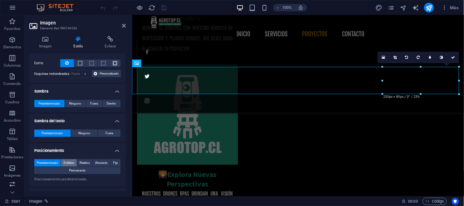
click at [70, 161] on span "Estático" at bounding box center [69, 162] width 11 height 7
click at [82, 161] on span "Relativo" at bounding box center [84, 162] width 10 height 7
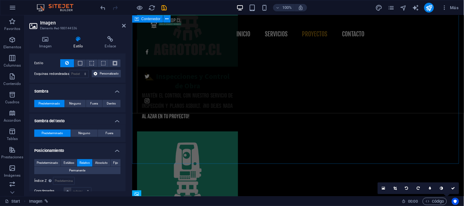
scroll to position [1790, 0]
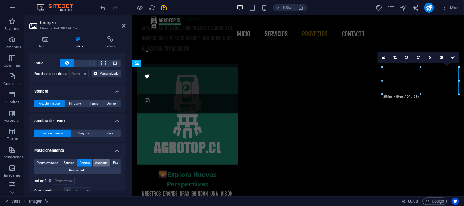
click at [98, 161] on span "Absoluto" at bounding box center [101, 162] width 13 height 7
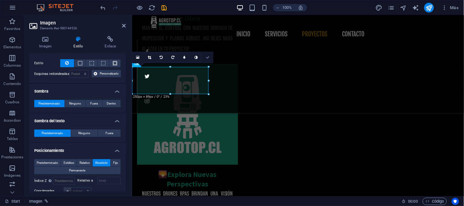
click at [207, 59] on icon at bounding box center [208, 58] width 4 height 4
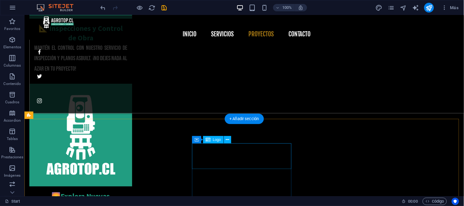
scroll to position [1821, 0]
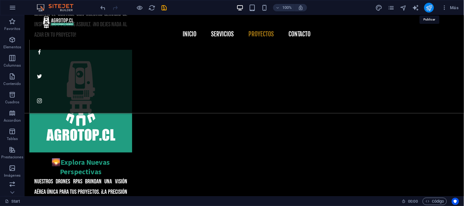
click at [429, 7] on icon "publish" at bounding box center [429, 7] width 7 height 7
checkbox input "false"
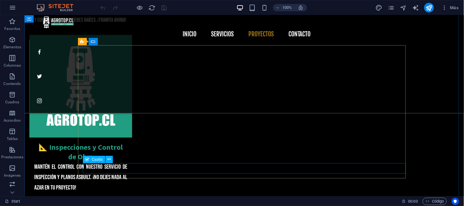
scroll to position [1787, 0]
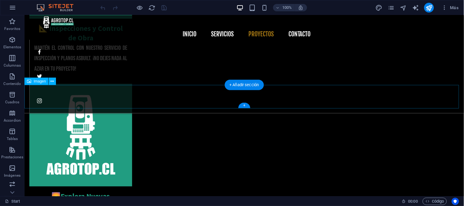
click at [51, 81] on icon at bounding box center [52, 81] width 3 height 6
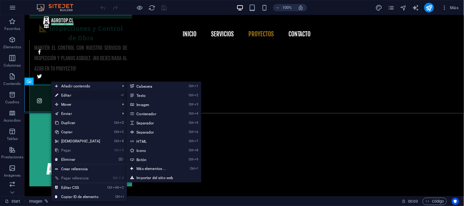
click at [63, 93] on link "⏎ Editar" at bounding box center [77, 95] width 53 height 9
select select "px"
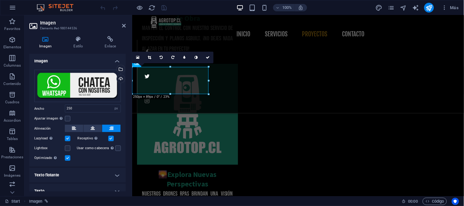
scroll to position [6, 0]
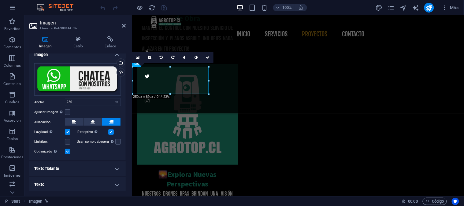
click at [100, 169] on h4 "Texto flotante" at bounding box center [77, 168] width 96 height 15
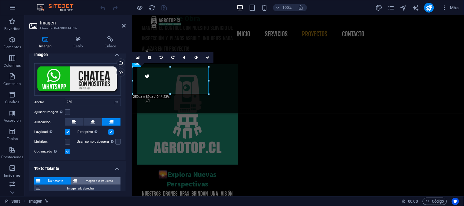
click at [102, 182] on span "Imagen a la izquierda" at bounding box center [99, 180] width 40 height 7
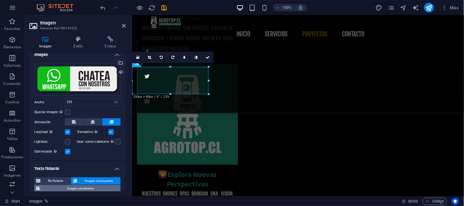
click at [98, 189] on span "Imagen a la derecha" at bounding box center [80, 188] width 76 height 7
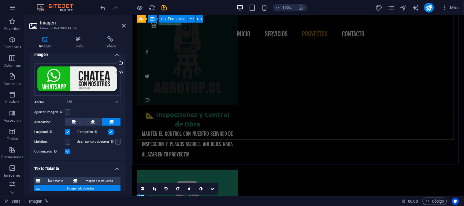
scroll to position [1722, 0]
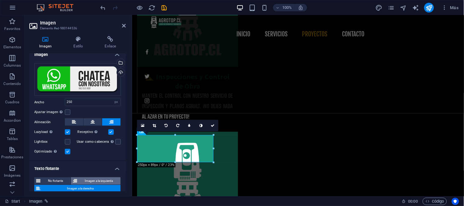
click at [111, 179] on span "Imagen a la izquierda" at bounding box center [99, 180] width 40 height 7
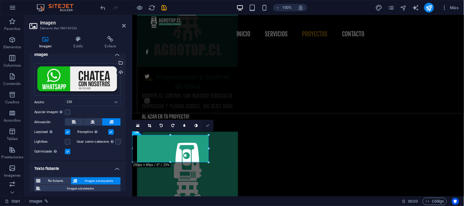
click at [206, 124] on icon at bounding box center [208, 126] width 4 height 4
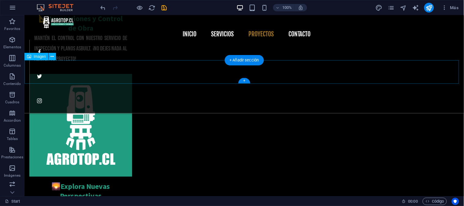
scroll to position [1787, 0]
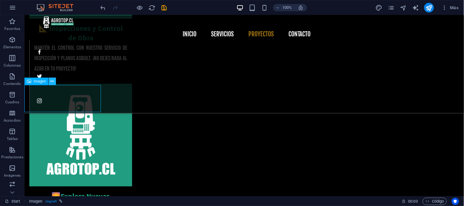
click at [51, 81] on icon at bounding box center [52, 81] width 3 height 6
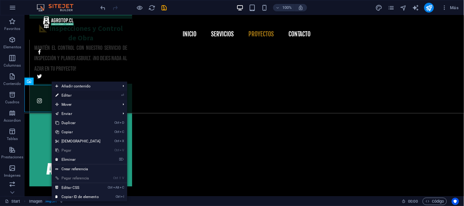
click at [62, 93] on link "⏎ Editar" at bounding box center [78, 95] width 53 height 9
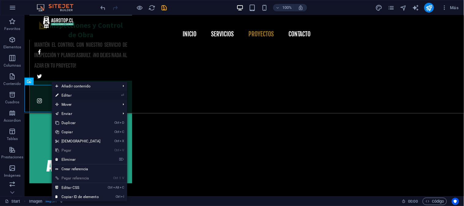
select select "px"
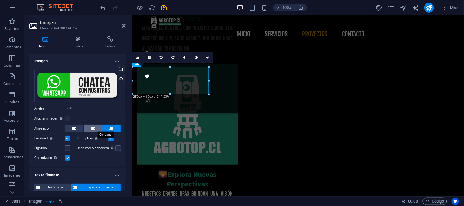
drag, startPoint x: 87, startPoint y: 128, endPoint x: 83, endPoint y: 128, distance: 4.0
click at [87, 127] on button at bounding box center [92, 128] width 18 height 7
click at [75, 128] on icon at bounding box center [74, 128] width 4 height 7
click at [91, 126] on icon at bounding box center [93, 128] width 4 height 7
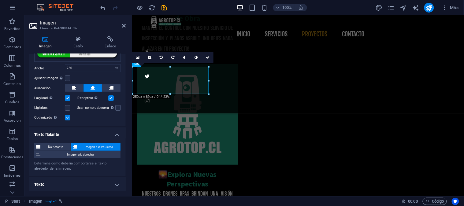
click at [113, 184] on h4 "Texto" at bounding box center [77, 184] width 96 height 15
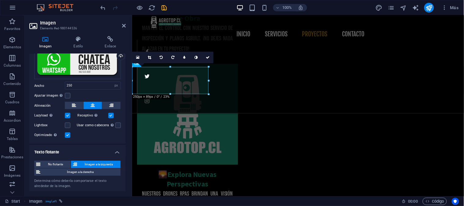
scroll to position [0, 0]
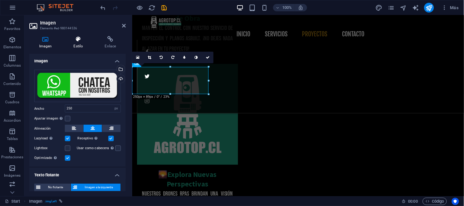
click at [80, 39] on icon at bounding box center [78, 39] width 29 height 6
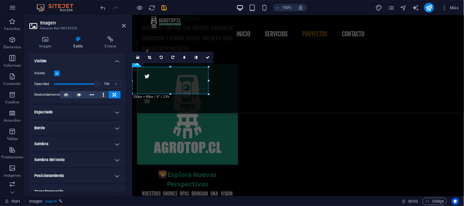
click at [113, 175] on h4 "Posicionamiento" at bounding box center [77, 175] width 96 height 15
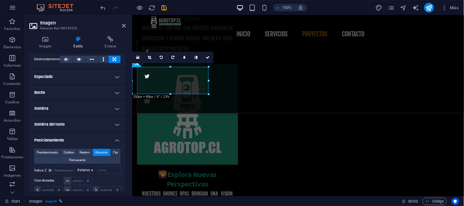
scroll to position [68, 0]
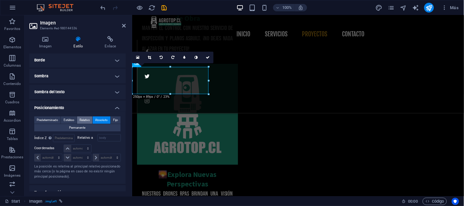
click at [86, 120] on span "Relativo" at bounding box center [84, 119] width 10 height 7
click at [67, 118] on span "Estático" at bounding box center [69, 119] width 11 height 7
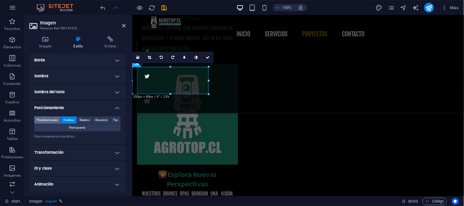
click at [51, 119] on span "Predeterminado" at bounding box center [47, 119] width 21 height 7
click at [105, 119] on span "Absoluto" at bounding box center [101, 119] width 13 height 7
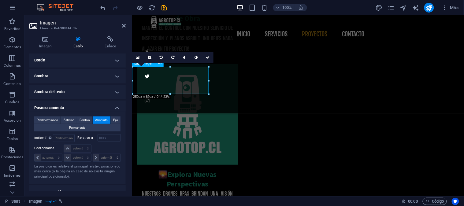
click at [75, 128] on span "Permanente" at bounding box center [77, 127] width 16 height 7
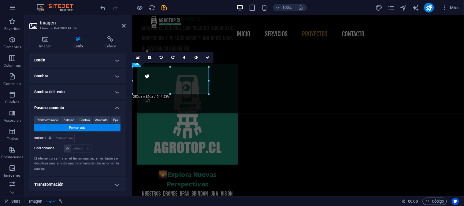
click at [76, 128] on span "Permanente" at bounding box center [77, 127] width 16 height 7
click at [118, 120] on button "Fijo" at bounding box center [116, 119] width 10 height 7
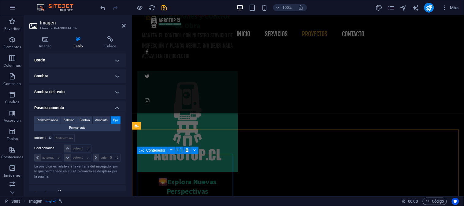
scroll to position [1863, 0]
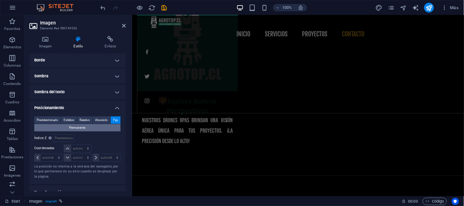
click at [90, 129] on button "Permanente" at bounding box center [77, 127] width 86 height 7
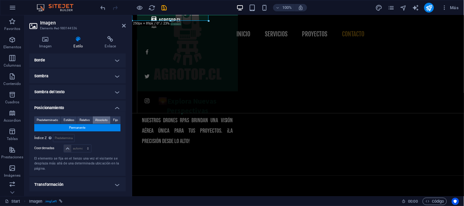
click at [102, 119] on span "Absoluto" at bounding box center [101, 119] width 13 height 7
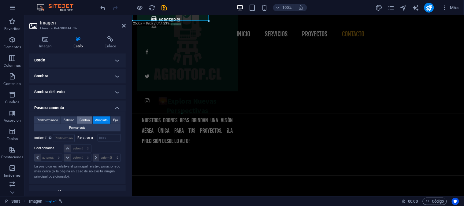
click at [88, 120] on span "Relativo" at bounding box center [84, 119] width 10 height 7
drag, startPoint x: 74, startPoint y: 121, endPoint x: 64, endPoint y: 121, distance: 10.7
click at [74, 121] on button "Estático" at bounding box center [69, 119] width 16 height 7
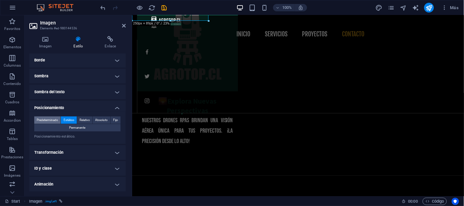
click at [49, 123] on span "Predeterminado" at bounding box center [47, 119] width 21 height 7
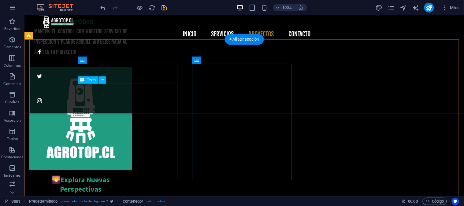
scroll to position [1742, 0]
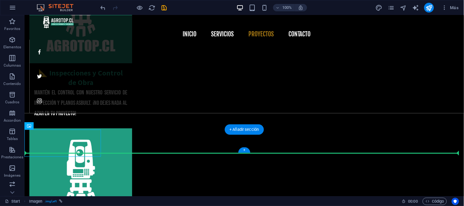
drag, startPoint x: 92, startPoint y: 142, endPoint x: 177, endPoint y: 145, distance: 85.4
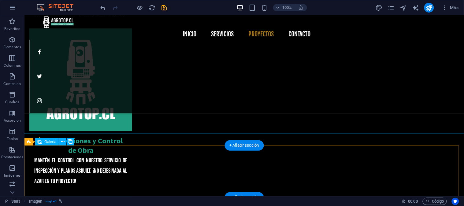
scroll to position [1810, 0]
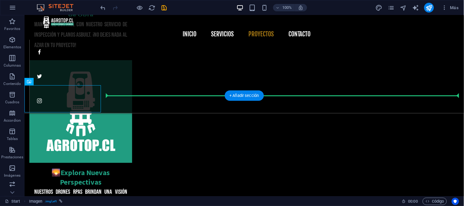
drag, startPoint x: 68, startPoint y: 96, endPoint x: 377, endPoint y: 96, distance: 308.5
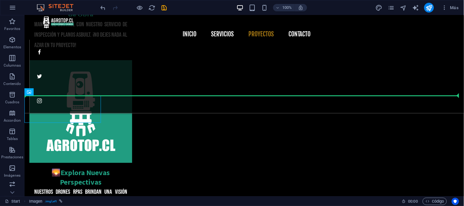
drag, startPoint x: 59, startPoint y: 112, endPoint x: 345, endPoint y: 94, distance: 286.5
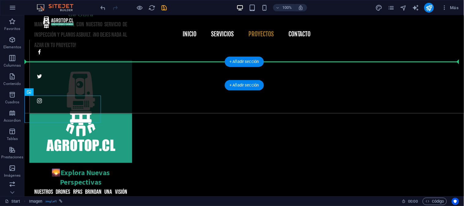
drag, startPoint x: 46, startPoint y: 112, endPoint x: 63, endPoint y: 69, distance: 45.8
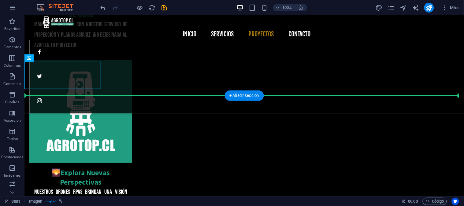
drag, startPoint x: 67, startPoint y: 77, endPoint x: 64, endPoint y: 98, distance: 20.8
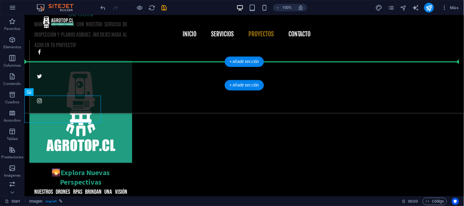
drag, startPoint x: 57, startPoint y: 104, endPoint x: 91, endPoint y: 72, distance: 46.3
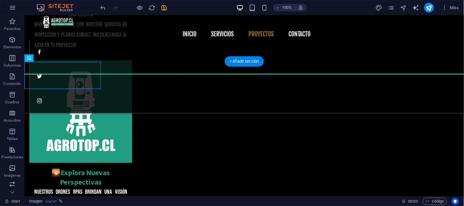
drag, startPoint x: 81, startPoint y: 76, endPoint x: 82, endPoint y: 53, distance: 22.6
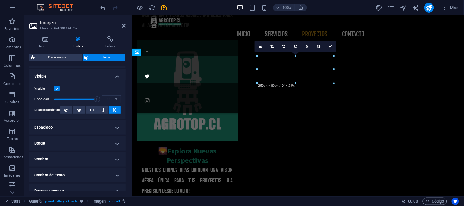
scroll to position [136, 0]
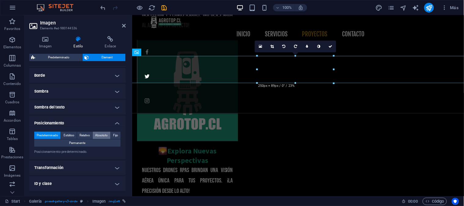
click at [105, 136] on span "Absoluto" at bounding box center [101, 135] width 13 height 7
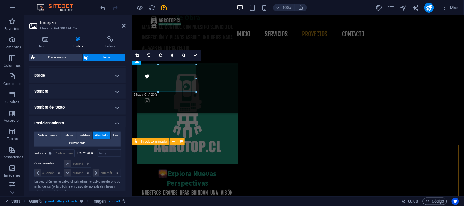
scroll to position [1745, 0]
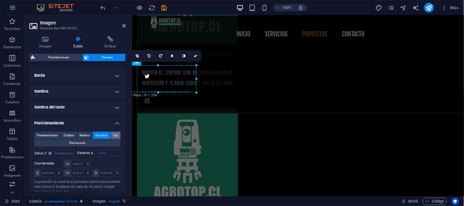
click at [116, 135] on span "Fijo" at bounding box center [115, 135] width 5 height 7
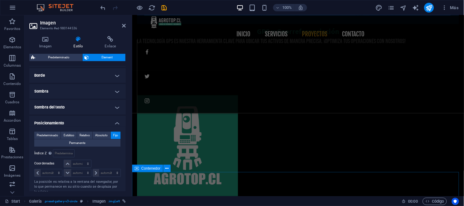
scroll to position [1422, 0]
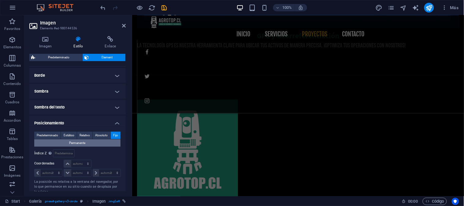
click at [87, 142] on button "Permanente" at bounding box center [77, 142] width 86 height 7
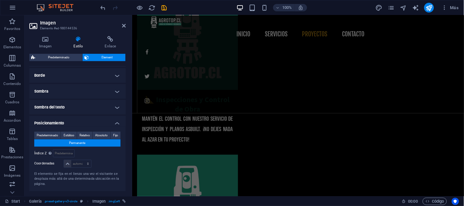
scroll to position [1777, 0]
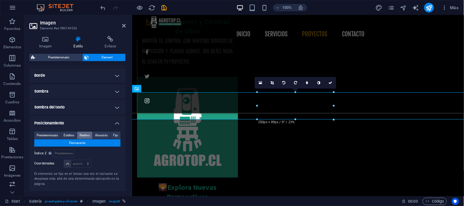
click at [87, 135] on span "Relativo" at bounding box center [84, 135] width 10 height 7
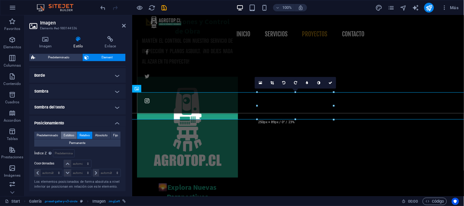
click at [71, 135] on span "Estático" at bounding box center [69, 135] width 11 height 7
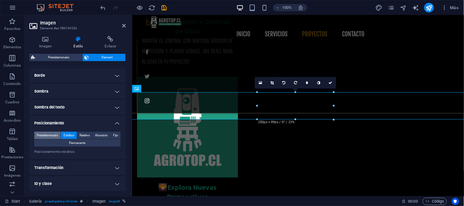
click at [50, 135] on span "Predeterminado" at bounding box center [47, 135] width 21 height 7
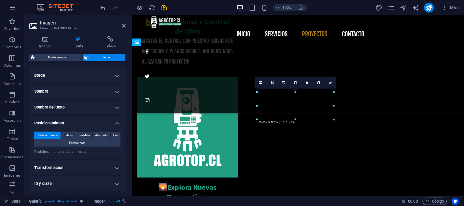
drag, startPoint x: 321, startPoint y: 98, endPoint x: 376, endPoint y: 93, distance: 55.5
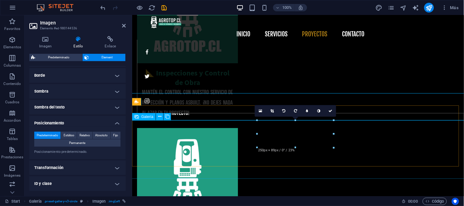
scroll to position [1709, 0]
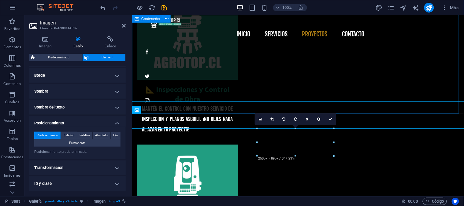
drag, startPoint x: 447, startPoint y: 141, endPoint x: 339, endPoint y: 91, distance: 118.9
drag, startPoint x: 432, startPoint y: 141, endPoint x: 292, endPoint y: 112, distance: 142.6
drag, startPoint x: 403, startPoint y: 141, endPoint x: 271, endPoint y: 84, distance: 143.2
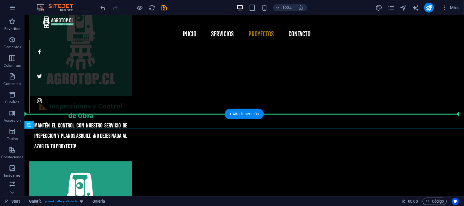
scroll to position [1706, 0]
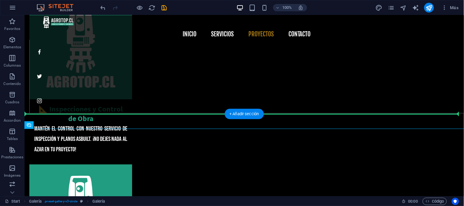
drag, startPoint x: 183, startPoint y: 132, endPoint x: 275, endPoint y: 119, distance: 92.9
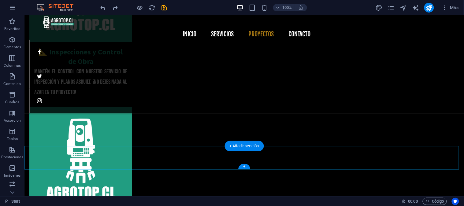
scroll to position [1792, 0]
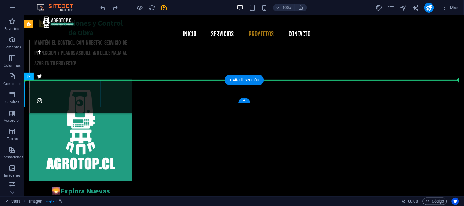
drag, startPoint x: 86, startPoint y: 91, endPoint x: 404, endPoint y: 83, distance: 318.4
drag, startPoint x: 73, startPoint y: 95, endPoint x: 414, endPoint y: 89, distance: 340.4
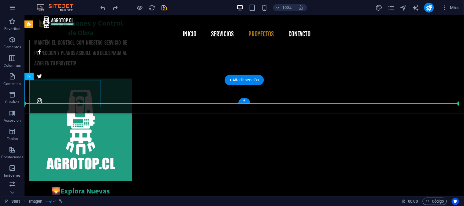
drag, startPoint x: 76, startPoint y: 94, endPoint x: 440, endPoint y: 96, distance: 363.9
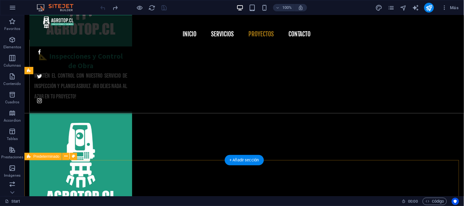
scroll to position [1813, 0]
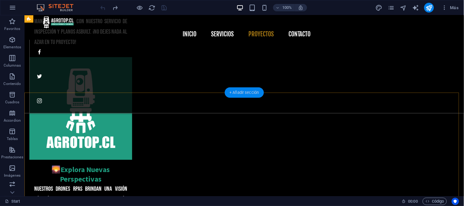
click at [249, 93] on div "+ Añadir sección" at bounding box center [243, 92] width 39 height 10
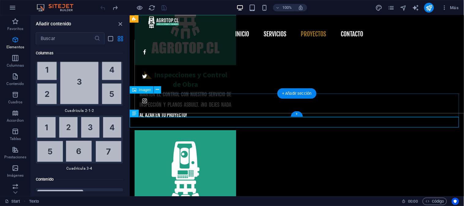
scroll to position [1718, 0]
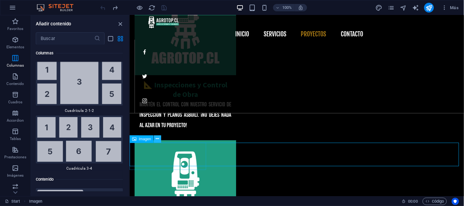
click at [157, 139] on icon at bounding box center [157, 139] width 3 height 6
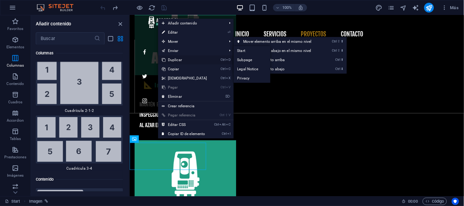
click at [184, 59] on link "Ctrl D Duplicar" at bounding box center [184, 59] width 53 height 9
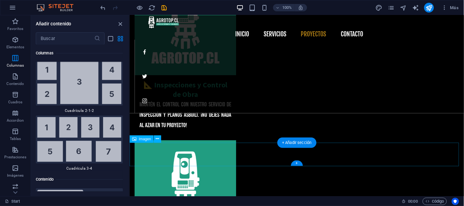
click at [157, 139] on icon at bounding box center [157, 139] width 3 height 6
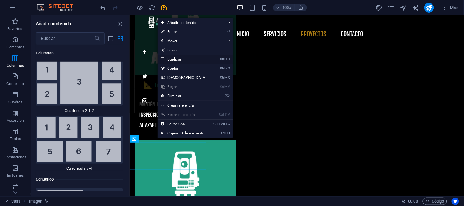
click at [178, 56] on link "Ctrl D Duplicar" at bounding box center [183, 59] width 53 height 9
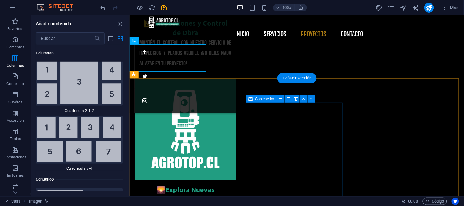
scroll to position [1820, 0]
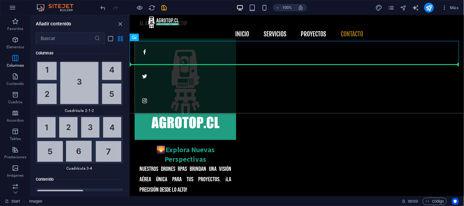
drag, startPoint x: 310, startPoint y: 55, endPoint x: 313, endPoint y: 68, distance: 13.0
drag, startPoint x: 306, startPoint y: 59, endPoint x: 307, endPoint y: 63, distance: 4.0
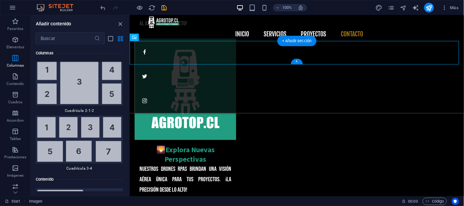
click at [298, 64] on div "+" at bounding box center [297, 62] width 12 height 6
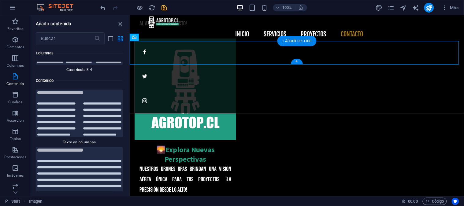
scroll to position [2057, 0]
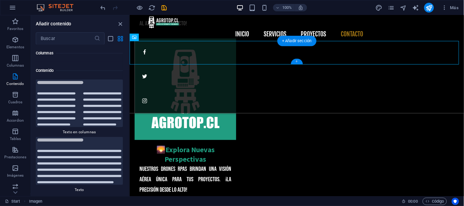
click at [296, 60] on div "+" at bounding box center [297, 62] width 12 height 6
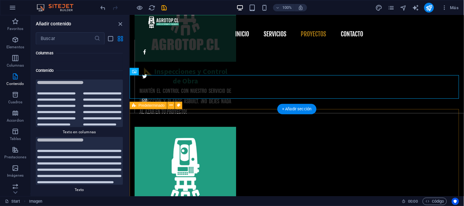
scroll to position [1786, 0]
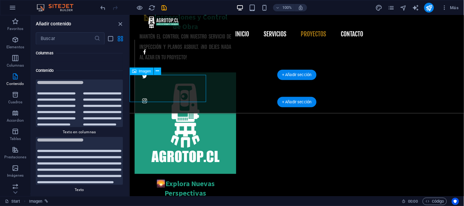
select select "px"
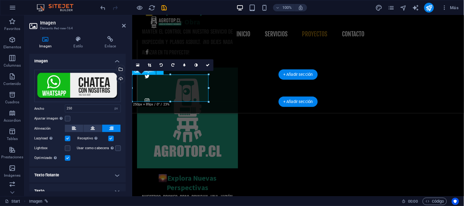
scroll to position [1783, 0]
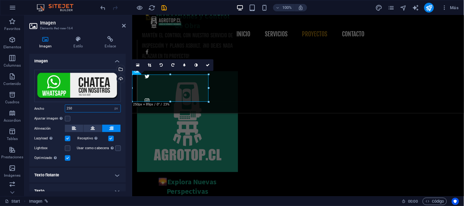
drag, startPoint x: 100, startPoint y: 108, endPoint x: 68, endPoint y: 108, distance: 31.8
click at [68, 108] on input "250" at bounding box center [92, 108] width 55 height 7
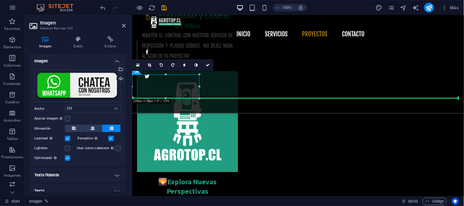
drag, startPoint x: 165, startPoint y: 87, endPoint x: 209, endPoint y: 89, distance: 44.7
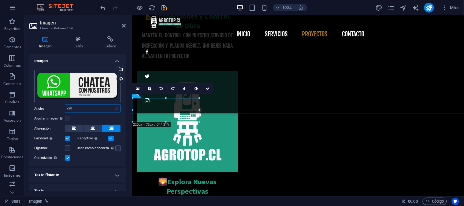
drag, startPoint x: 91, startPoint y: 106, endPoint x: 65, endPoint y: 92, distance: 29.3
click at [44, 102] on div "Arrastra archivos aquí, haz clic para escoger archivos o selecciona archivos de…" at bounding box center [77, 116] width 96 height 102
type input "100"
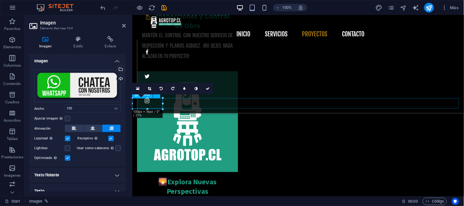
scroll to position [1780, 0]
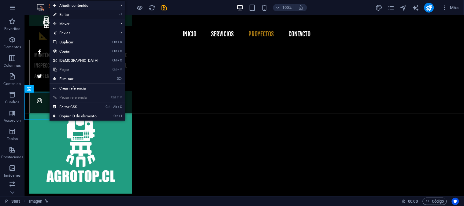
click at [79, 15] on link "⏎ Editar" at bounding box center [76, 14] width 53 height 9
select select "px"
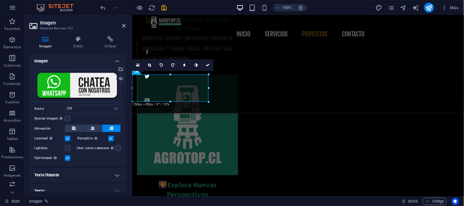
scroll to position [1783, 0]
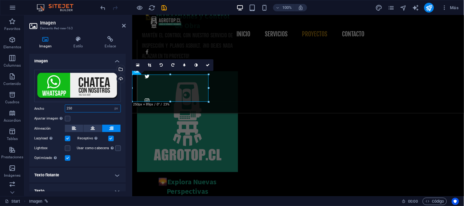
drag, startPoint x: 87, startPoint y: 107, endPoint x: 53, endPoint y: 107, distance: 34.2
click at [53, 107] on div "Ancho 250 Predeterminado automático px rem % em vh vw" at bounding box center [77, 109] width 87 height 8
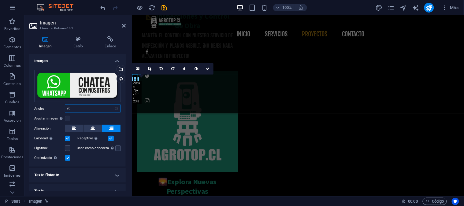
drag, startPoint x: 55, startPoint y: 107, endPoint x: 51, endPoint y: 108, distance: 4.3
click at [51, 108] on div "Ancho 20 Predeterminado automático px rem % em vh vw" at bounding box center [77, 109] width 87 height 8
type input "100"
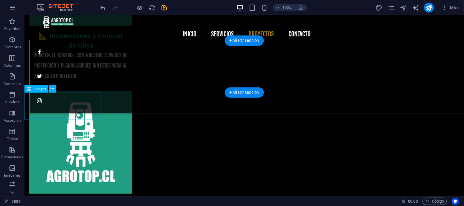
drag, startPoint x: 43, startPoint y: 102, endPoint x: 40, endPoint y: 109, distance: 7.4
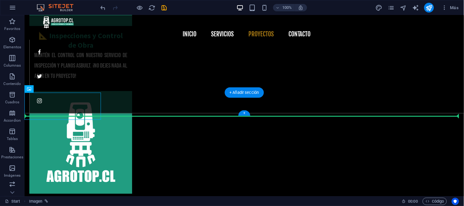
drag, startPoint x: 44, startPoint y: 112, endPoint x: 112, endPoint y: 111, distance: 68.5
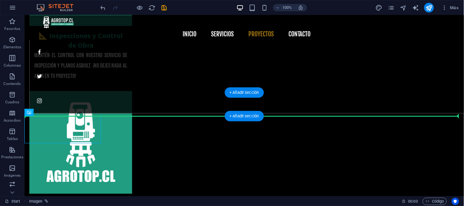
drag, startPoint x: 66, startPoint y: 115, endPoint x: 67, endPoint y: 109, distance: 5.6
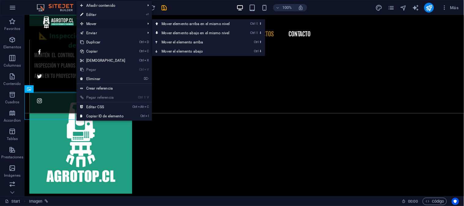
click at [97, 26] on span "Mover" at bounding box center [109, 23] width 66 height 9
click at [181, 43] on link "Ctrl ⬆ Mover el elemento arriba" at bounding box center [197, 42] width 90 height 9
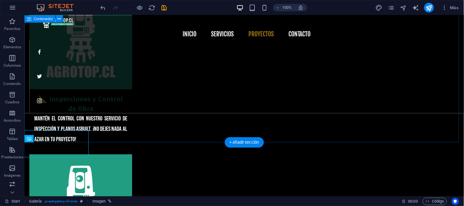
scroll to position [1677, 0]
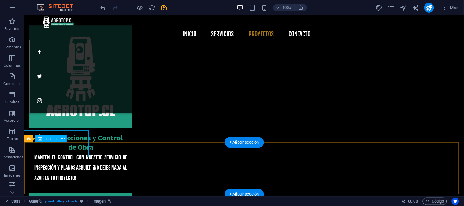
drag, startPoint x: 58, startPoint y: 146, endPoint x: 61, endPoint y: 147, distance: 3.1
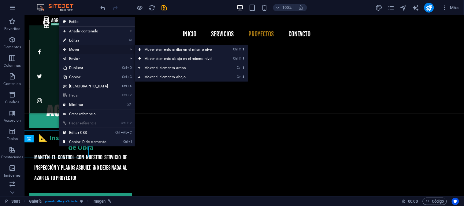
click at [87, 45] on span "Mover" at bounding box center [92, 49] width 66 height 9
click at [163, 78] on link "Ctrl ⬇ Mover el elemento abajo" at bounding box center [180, 76] width 90 height 9
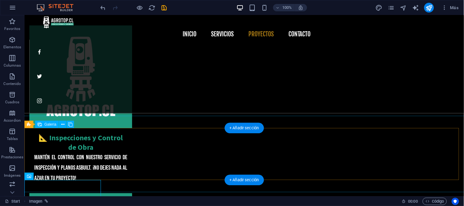
scroll to position [1813, 0]
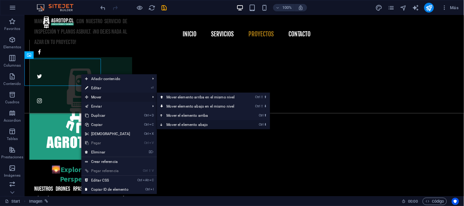
click at [179, 123] on link "Ctrl ⬇ Mover el elemento abajo" at bounding box center [202, 124] width 90 height 9
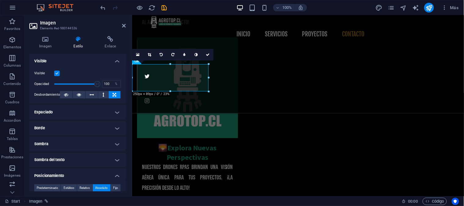
scroll to position [68, 0]
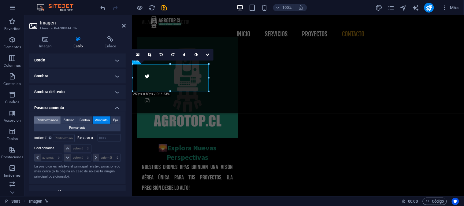
click at [51, 118] on span "Predeterminado" at bounding box center [47, 119] width 21 height 7
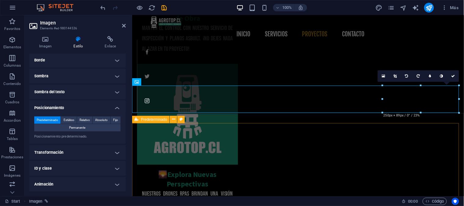
scroll to position [1783, 0]
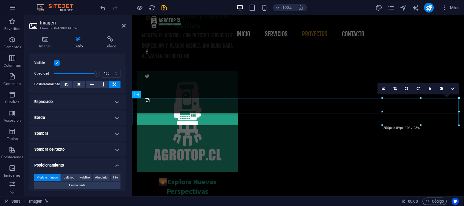
scroll to position [0, 0]
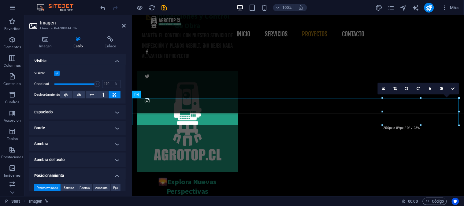
click at [115, 112] on h4 "Espaciado" at bounding box center [77, 112] width 96 height 15
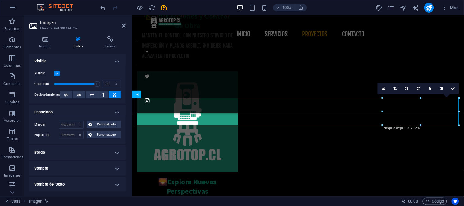
click at [116, 111] on h4 "Espaciado" at bounding box center [77, 110] width 96 height 11
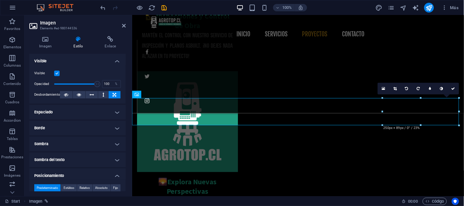
click at [115, 129] on h4 "Borde" at bounding box center [77, 128] width 96 height 15
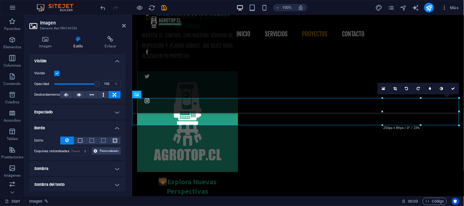
click at [115, 129] on h4 "Borde" at bounding box center [77, 126] width 96 height 11
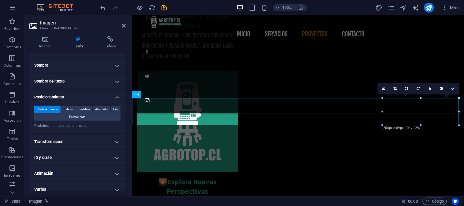
scroll to position [84, 0]
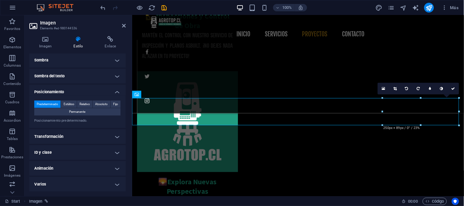
click at [113, 136] on h4 "Transformación" at bounding box center [77, 136] width 96 height 15
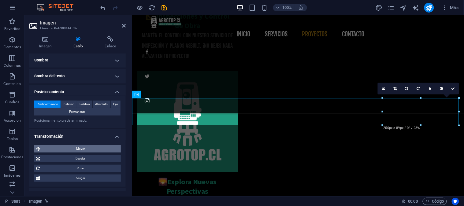
click at [90, 146] on span "Mover" at bounding box center [80, 148] width 77 height 7
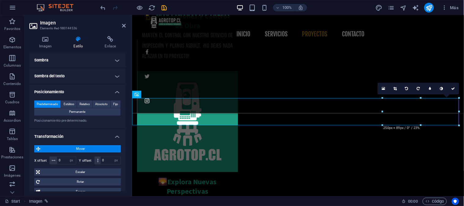
click at [91, 146] on span "Mover" at bounding box center [80, 148] width 77 height 7
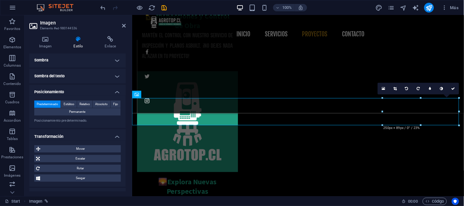
click at [115, 135] on h4 "Transformación" at bounding box center [77, 134] width 96 height 11
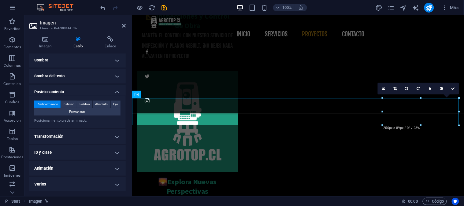
click at [114, 138] on h4 "Transformación" at bounding box center [77, 136] width 96 height 15
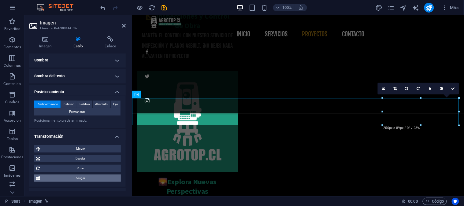
click at [91, 178] on span "Sesgar" at bounding box center [80, 178] width 77 height 7
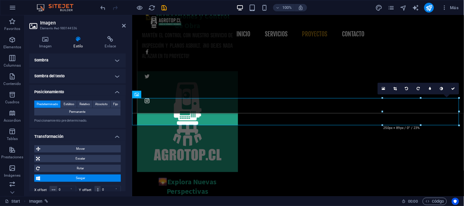
scroll to position [140, 0]
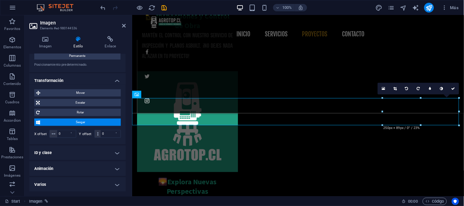
click at [117, 80] on h4 "Transformación" at bounding box center [77, 78] width 96 height 11
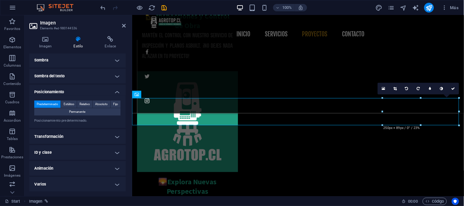
click at [114, 134] on h4 "Transformación" at bounding box center [77, 136] width 96 height 15
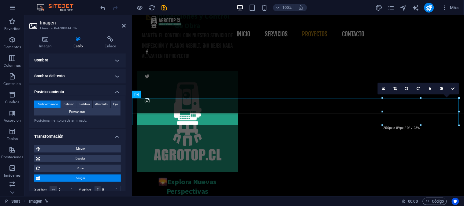
scroll to position [140, 0]
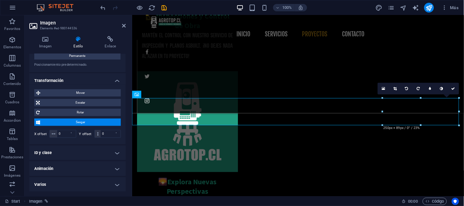
click at [121, 78] on h4 "Transformación" at bounding box center [77, 78] width 96 height 11
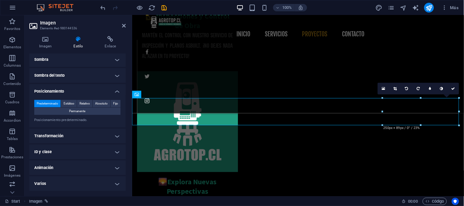
scroll to position [84, 0]
click at [114, 150] on h4 "ID y clase" at bounding box center [77, 152] width 96 height 15
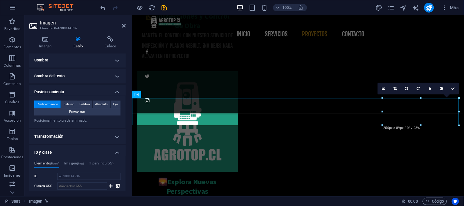
scroll to position [140, 0]
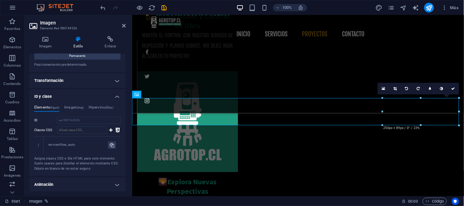
click at [116, 93] on h4 "ID y clase" at bounding box center [77, 94] width 96 height 11
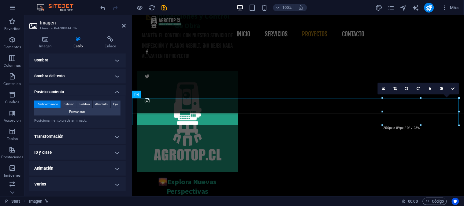
click at [115, 184] on h4 "Varios" at bounding box center [77, 184] width 96 height 15
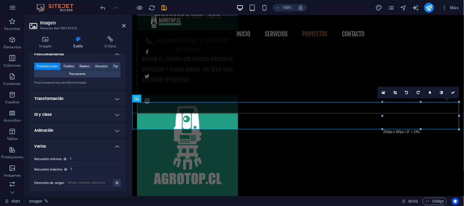
scroll to position [1758, 0]
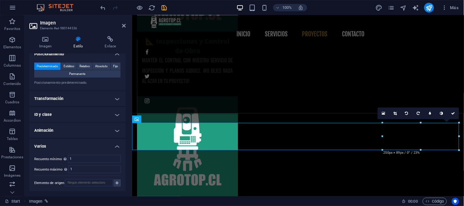
click at [117, 145] on h4 "Varios" at bounding box center [77, 144] width 96 height 11
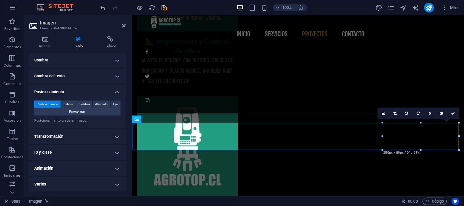
click at [117, 92] on h4 "Posicionamiento" at bounding box center [77, 90] width 96 height 11
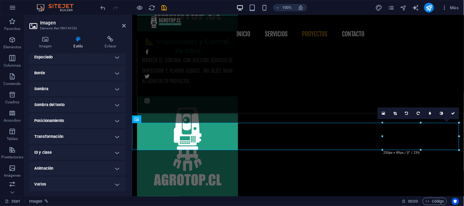
scroll to position [0, 0]
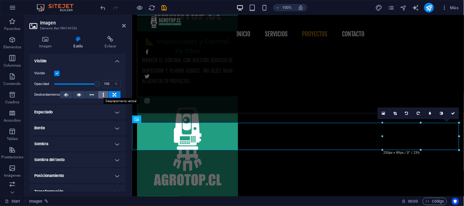
click at [102, 95] on icon at bounding box center [103, 94] width 2 height 7
click at [116, 94] on button at bounding box center [115, 94] width 12 height 7
click at [118, 61] on h4 "Visible" at bounding box center [77, 59] width 96 height 11
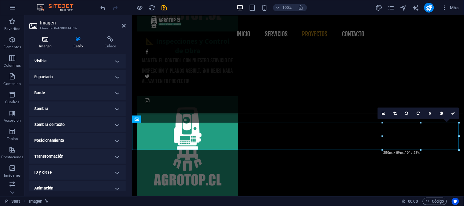
click at [46, 44] on h4 "Imagen" at bounding box center [46, 42] width 35 height 13
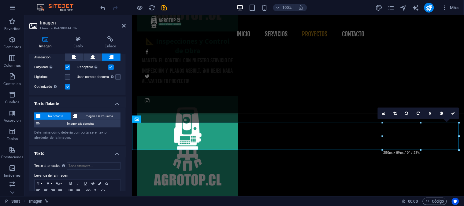
scroll to position [98, 0]
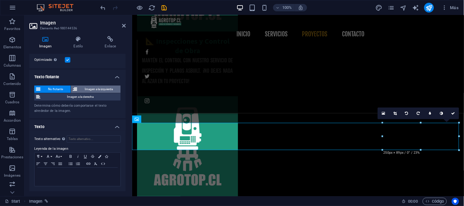
click at [108, 89] on span "Imagen a la izquierda" at bounding box center [99, 89] width 40 height 7
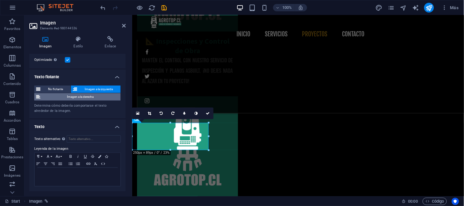
click at [81, 98] on span "Imagen a la derecha" at bounding box center [80, 96] width 76 height 7
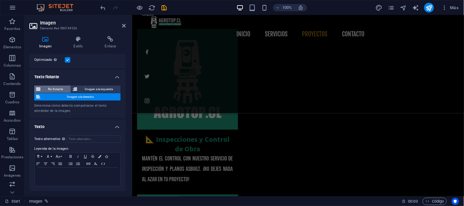
click at [57, 90] on span "No flotante" at bounding box center [55, 89] width 27 height 7
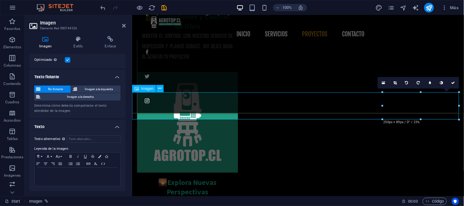
scroll to position [1788, 0]
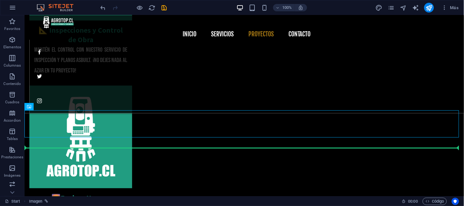
drag, startPoint x: 407, startPoint y: 121, endPoint x: 412, endPoint y: 145, distance: 24.0
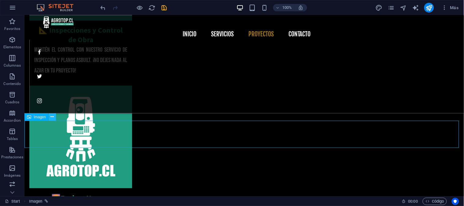
click at [52, 120] on icon at bounding box center [52, 117] width 3 height 6
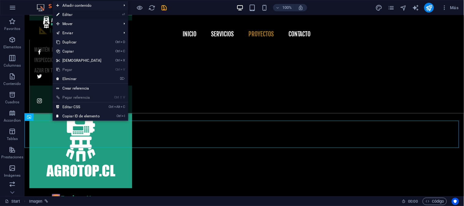
click at [70, 16] on link "⏎ Editar" at bounding box center [79, 14] width 53 height 9
select select "px"
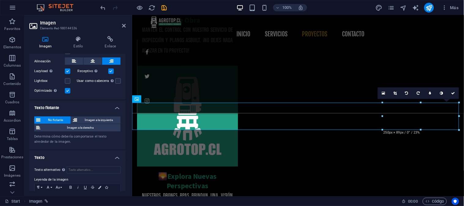
scroll to position [68, 0]
click at [117, 80] on label at bounding box center [118, 81] width 6 height 6
click at [0, 0] on input "Usar como cabecera La imagen se ajustará en una etiqueta de cabecera H1. Result…" at bounding box center [0, 0] width 0 height 0
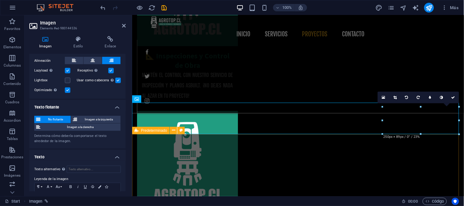
scroll to position [1788, 0]
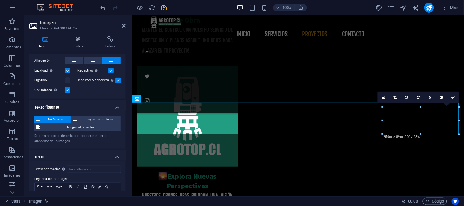
click at [119, 82] on label at bounding box center [118, 81] width 6 height 6
click at [0, 0] on input "Usar como cabecera La imagen se ajustará en una etiqueta de cabecera H1. Result…" at bounding box center [0, 0] width 0 height 0
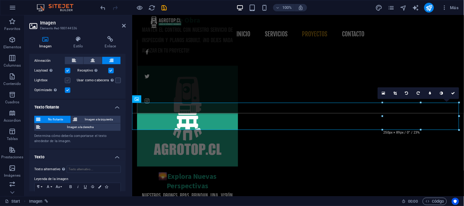
click at [66, 80] on label at bounding box center [68, 81] width 6 height 6
click at [0, 0] on input "Lightbox" at bounding box center [0, 0] width 0 height 0
click at [66, 80] on label at bounding box center [68, 81] width 6 height 6
click at [0, 0] on input "Lightbox" at bounding box center [0, 0] width 0 height 0
click at [105, 118] on span "Imagen a la izquierda" at bounding box center [99, 119] width 40 height 7
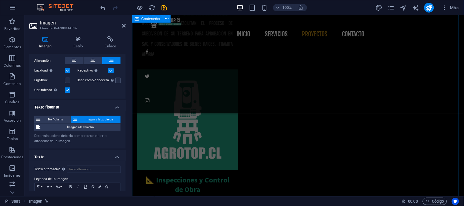
scroll to position [1720, 0]
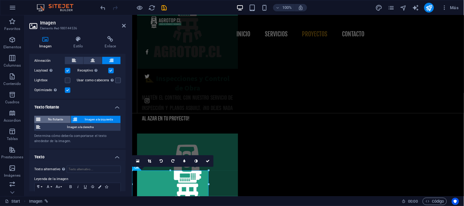
click at [61, 118] on span "No flotante" at bounding box center [55, 119] width 27 height 7
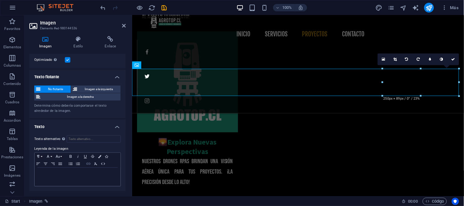
scroll to position [0, 0]
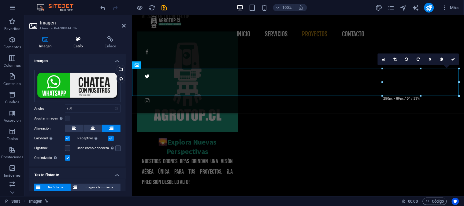
click at [78, 41] on icon at bounding box center [78, 39] width 29 height 6
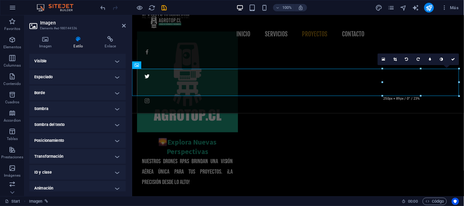
click at [113, 62] on h4 "Visible" at bounding box center [77, 61] width 96 height 15
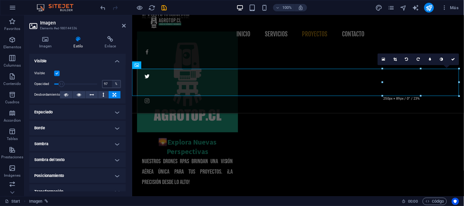
type input "100"
drag, startPoint x: 94, startPoint y: 81, endPoint x: 123, endPoint y: 86, distance: 29.5
click at [123, 86] on div "Visible Opacidad 100 % Desbordamiento" at bounding box center [77, 84] width 96 height 39
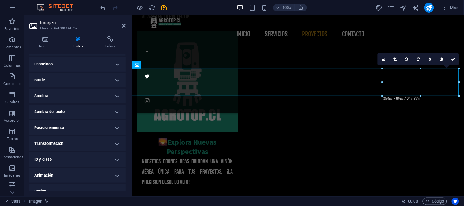
scroll to position [55, 0]
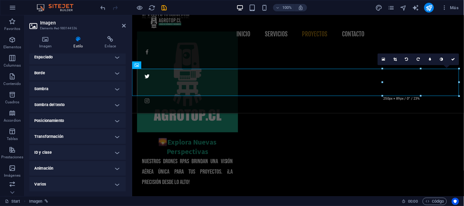
click at [116, 118] on h4 "Posicionamiento" at bounding box center [77, 120] width 96 height 15
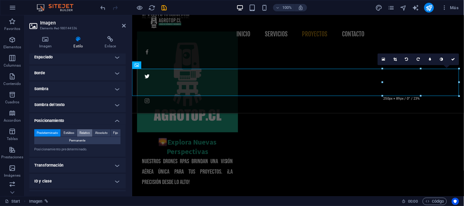
click at [81, 133] on span "Relativo" at bounding box center [84, 132] width 10 height 7
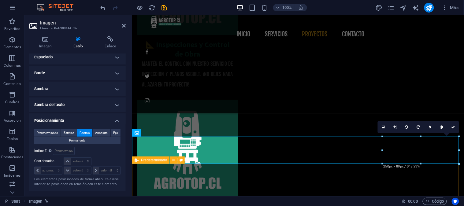
scroll to position [1822, 0]
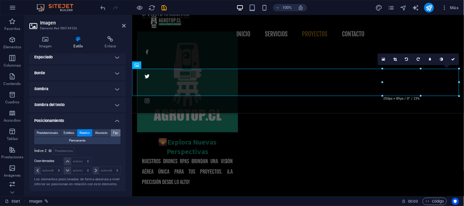
click at [115, 129] on span "Fijo" at bounding box center [115, 132] width 5 height 7
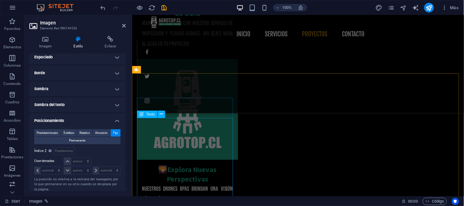
scroll to position [1829, 0]
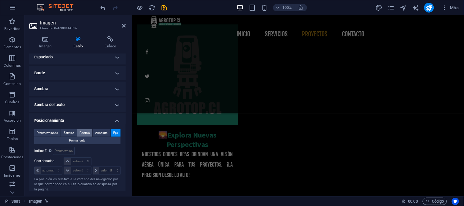
click at [90, 133] on span "Relativo" at bounding box center [84, 132] width 10 height 7
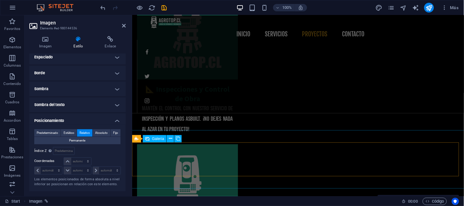
scroll to position [1761, 0]
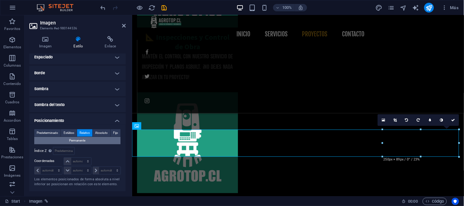
click at [79, 140] on span "Permanente" at bounding box center [77, 140] width 16 height 7
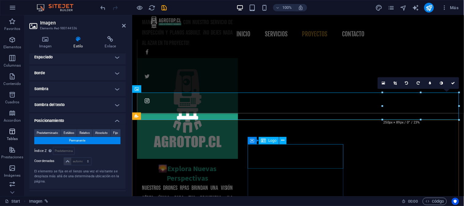
scroll to position [1795, 0]
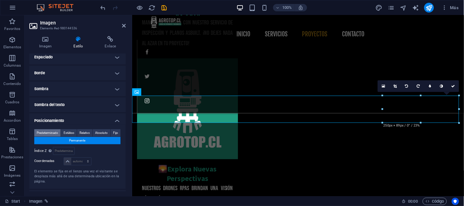
click at [41, 131] on span "Predeterminado" at bounding box center [47, 132] width 21 height 7
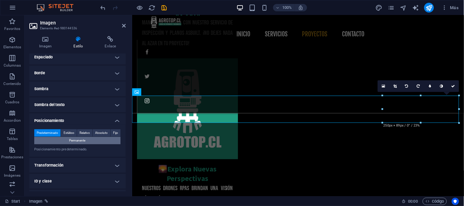
click at [82, 141] on span "Permanente" at bounding box center [77, 140] width 16 height 7
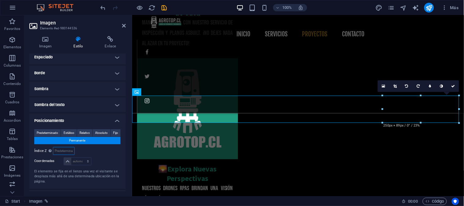
click at [72, 150] on input "number" at bounding box center [63, 150] width 21 height 7
click at [78, 161] on select "automático px rem % em" at bounding box center [77, 161] width 27 height 7
click at [79, 160] on select "automático px rem % em" at bounding box center [77, 161] width 27 height 7
click at [69, 131] on span "Estático" at bounding box center [69, 132] width 11 height 7
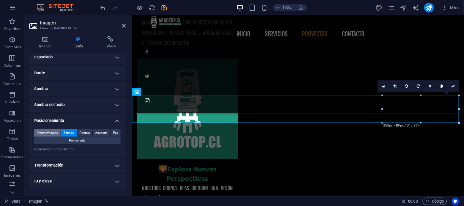
click at [47, 131] on span "Predeterminado" at bounding box center [47, 132] width 21 height 7
click at [98, 162] on h4 "Transformación" at bounding box center [77, 165] width 96 height 15
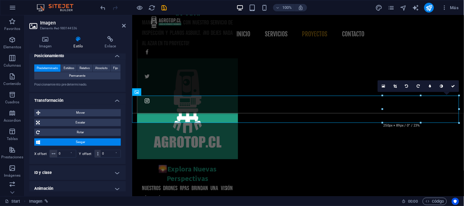
scroll to position [123, 0]
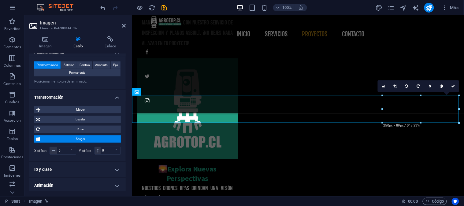
click at [89, 166] on h4 "ID y clase" at bounding box center [77, 169] width 96 height 15
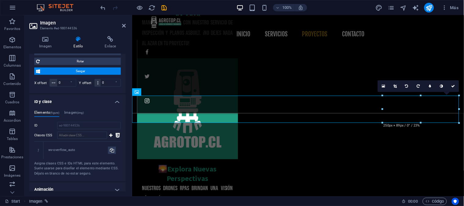
scroll to position [212, 0]
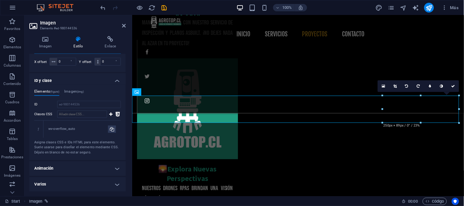
click at [89, 167] on h4 "Animación" at bounding box center [77, 168] width 96 height 15
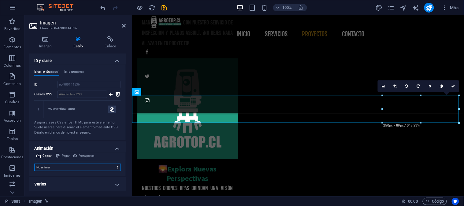
click at [95, 167] on select "No animar Mostrar / Ocultar Subir/bajar Acercar/alejar Deslizar de izquierda a …" at bounding box center [77, 167] width 87 height 7
click at [97, 166] on select "No animar Mostrar / Ocultar Subir/bajar Acercar/alejar Deslizar de izquierda a …" at bounding box center [77, 167] width 87 height 7
click at [83, 183] on h4 "Varios" at bounding box center [77, 184] width 96 height 15
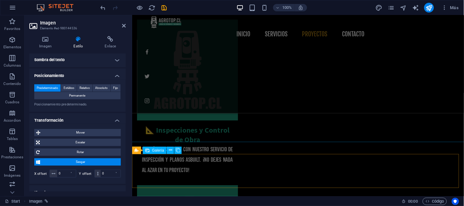
scroll to position [1805, 0]
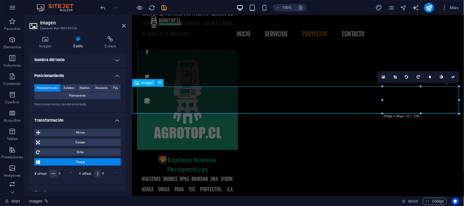
drag, startPoint x: 429, startPoint y: 61, endPoint x: 454, endPoint y: 77, distance: 29.4
click at [454, 77] on icon at bounding box center [453, 77] width 4 height 4
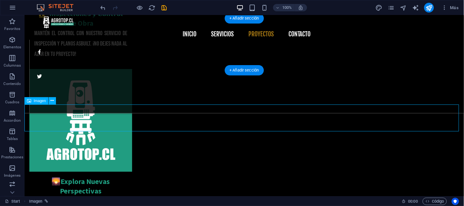
click at [32, 105] on div "Imagen" at bounding box center [41, 101] width 35 height 8
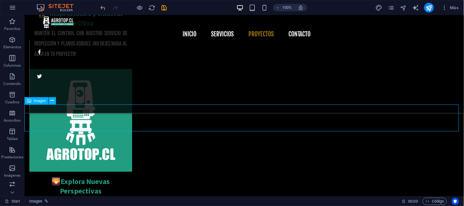
click at [36, 99] on span "Imagen" at bounding box center [40, 101] width 12 height 4
click at [54, 101] on icon at bounding box center [52, 101] width 3 height 6
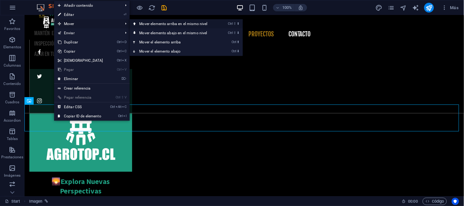
drag, startPoint x: 146, startPoint y: 24, endPoint x: 121, endPoint y: 9, distance: 28.4
click at [146, 24] on link "Ctrl ⇧ ⬆ Mover elemento arriba en el mismo nivel" at bounding box center [175, 23] width 90 height 9
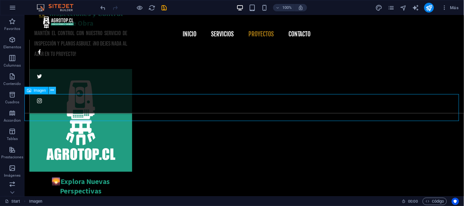
click at [51, 91] on icon at bounding box center [52, 90] width 3 height 6
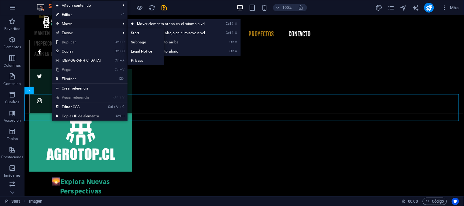
click at [87, 24] on span "Mover" at bounding box center [85, 23] width 66 height 9
click at [166, 51] on link "Ctrl ⬇ Mover el elemento abajo" at bounding box center [173, 51] width 90 height 9
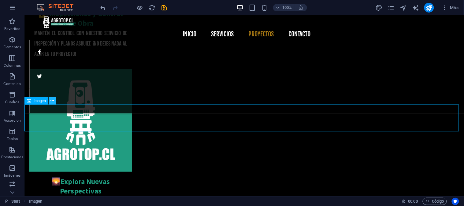
click at [51, 100] on icon at bounding box center [52, 101] width 3 height 6
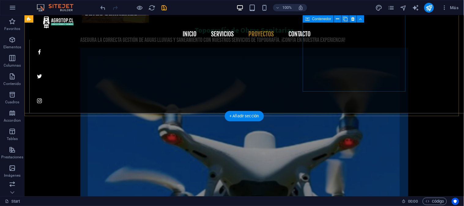
scroll to position [1088, 0]
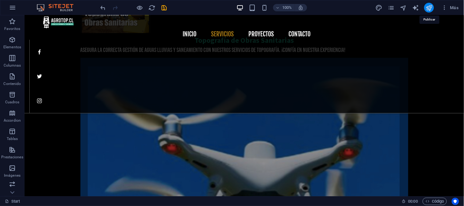
click at [429, 6] on icon "publish" at bounding box center [429, 7] width 7 height 7
checkbox input "false"
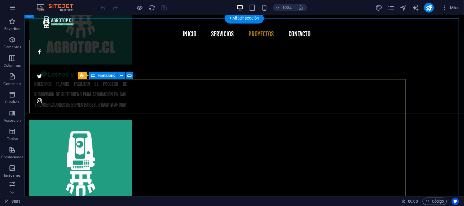
scroll to position [1753, 0]
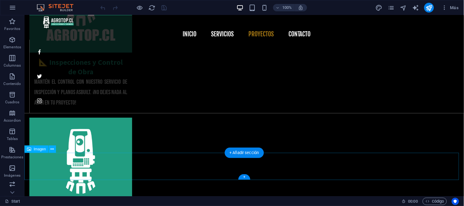
select select "px"
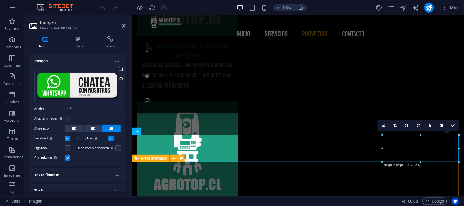
scroll to position [1756, 0]
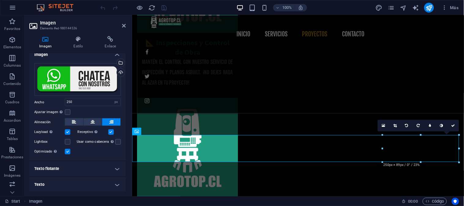
click at [108, 168] on h4 "Texto flotante" at bounding box center [77, 168] width 96 height 15
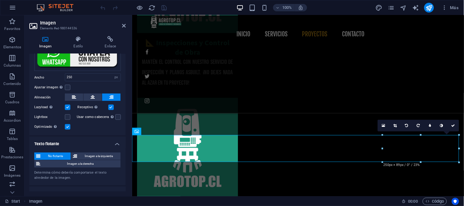
scroll to position [40, 0]
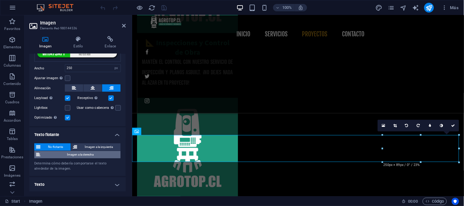
click at [98, 154] on span "Imagen a la derecha" at bounding box center [80, 154] width 76 height 7
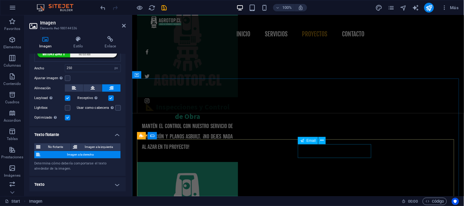
scroll to position [1722, 0]
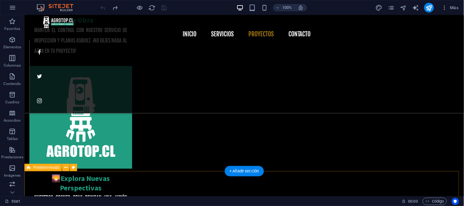
scroll to position [1814, 0]
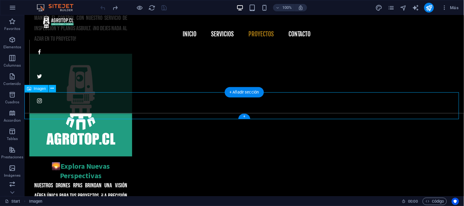
select select "px"
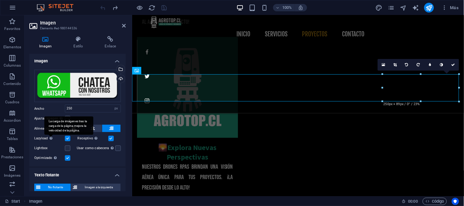
click at [67, 117] on div "La carga de imágenes tras la carga de la página mejora la velocidad de la págin…" at bounding box center [68, 125] width 49 height 18
click at [0, 0] on input "Lazyload La carga de imágenes tras la carga de la página mejora la velocidad de…" at bounding box center [0, 0] width 0 height 0
click at [68, 117] on label at bounding box center [68, 119] width 6 height 6
click at [0, 0] on input "Ajustar imagen Ajustar imagen automáticamente a un ancho y alto fijo" at bounding box center [0, 0] width 0 height 0
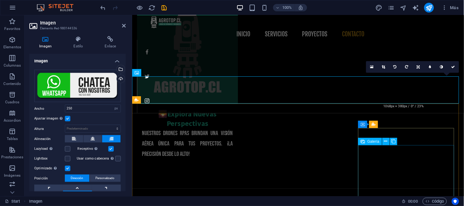
scroll to position [1851, 0]
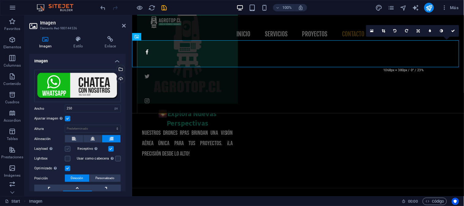
click at [70, 147] on label at bounding box center [68, 149] width 6 height 6
click at [0, 0] on input "Lazyload La carga de imágenes tras la carga de la página mejora la velocidad de…" at bounding box center [0, 0] width 0 height 0
click at [111, 147] on label at bounding box center [111, 149] width 6 height 6
click at [0, 0] on input "Receptivo Automáticamente cargar tamaños optimizados de smartphone e imagen ret…" at bounding box center [0, 0] width 0 height 0
click at [68, 148] on label at bounding box center [68, 149] width 6 height 6
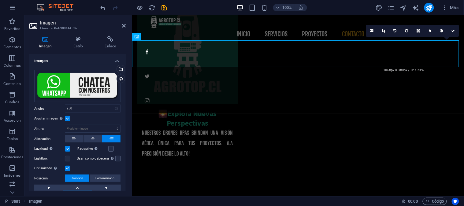
click at [0, 0] on input "Lazyload La carga de imágenes tras la carga de la página mejora la velocidad de…" at bounding box center [0, 0] width 0 height 0
click at [118, 161] on label at bounding box center [118, 159] width 6 height 6
click at [0, 0] on input "Usar como cabecera La imagen se ajustará en una etiqueta de cabecera H1. Result…" at bounding box center [0, 0] width 0 height 0
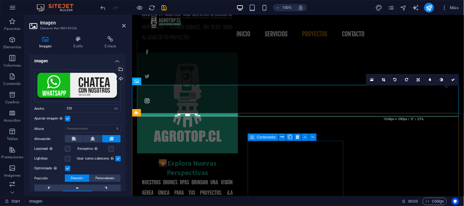
scroll to position [1817, 0]
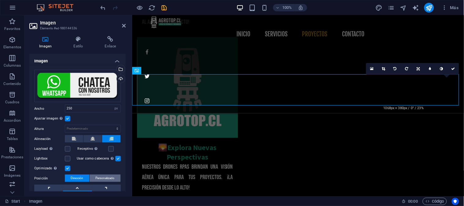
click at [108, 176] on span "Personalizado" at bounding box center [105, 178] width 19 height 7
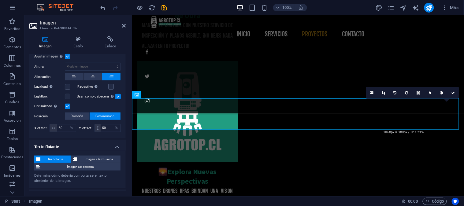
scroll to position [75, 0]
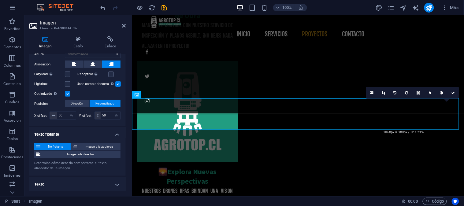
click at [90, 182] on h4 "Texto" at bounding box center [77, 184] width 96 height 15
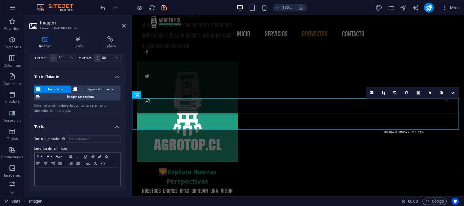
scroll to position [0, 0]
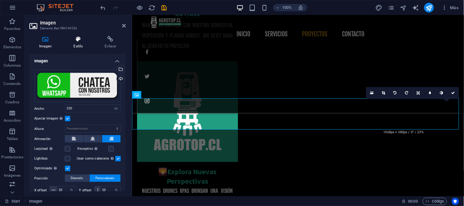
click at [81, 44] on h4 "Estilo" at bounding box center [79, 42] width 31 height 13
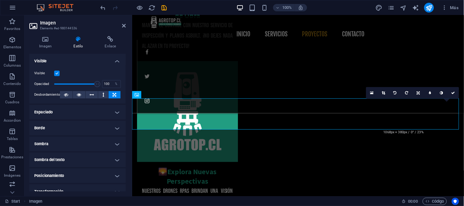
click at [106, 110] on h4 "Espaciado" at bounding box center [77, 112] width 96 height 15
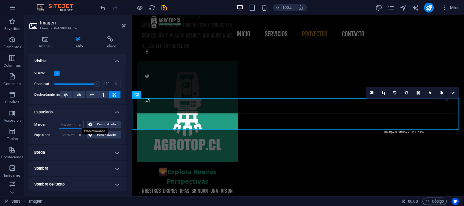
click at [71, 124] on select "Predeterminado automático px % rem vw vh Personalizado" at bounding box center [71, 124] width 24 height 7
click at [97, 151] on h4 "Borde" at bounding box center [77, 152] width 96 height 15
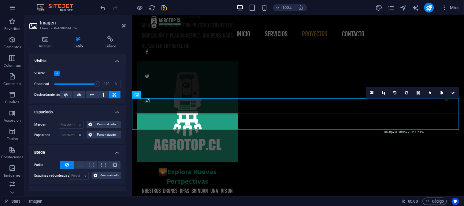
click at [95, 147] on h4 "Borde" at bounding box center [77, 150] width 96 height 11
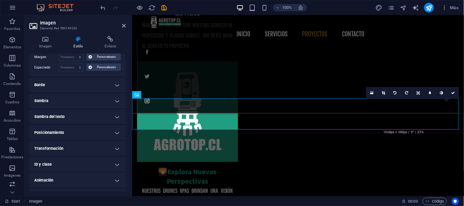
scroll to position [68, 0]
click at [98, 131] on h4 "Posicionamiento" at bounding box center [77, 132] width 96 height 15
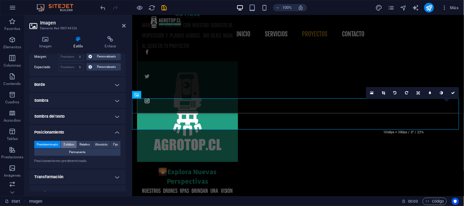
click at [73, 144] on span "Estático" at bounding box center [69, 144] width 11 height 7
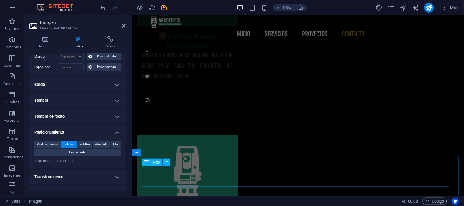
scroll to position [1759, 0]
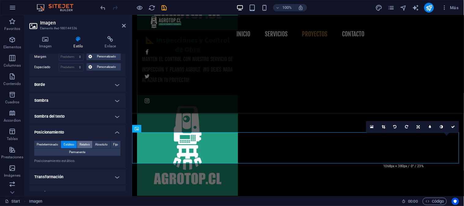
click at [88, 143] on span "Relativo" at bounding box center [84, 144] width 10 height 7
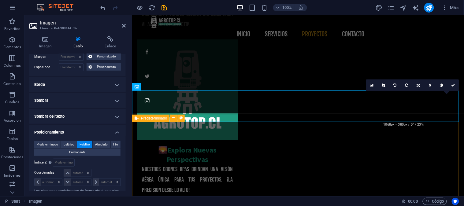
scroll to position [1827, 0]
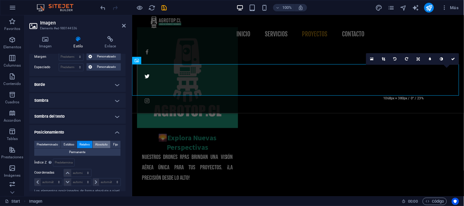
click at [99, 141] on span "Absoluto" at bounding box center [101, 144] width 13 height 7
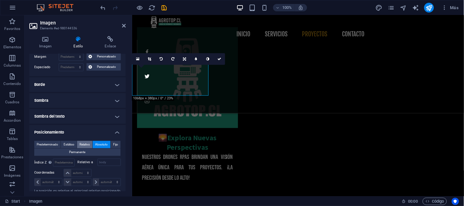
click at [86, 145] on span "Relativo" at bounding box center [84, 144] width 10 height 7
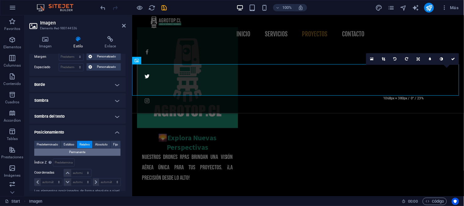
click at [84, 152] on span "Permanente" at bounding box center [77, 152] width 16 height 7
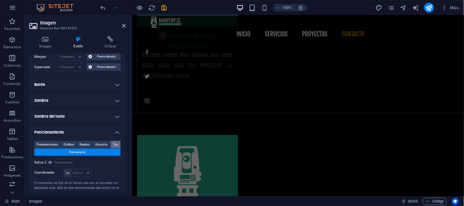
click at [114, 145] on span "Fijo" at bounding box center [115, 144] width 5 height 7
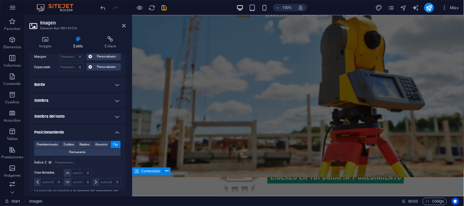
scroll to position [0, 0]
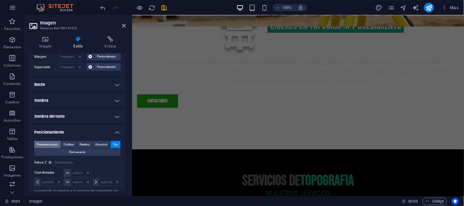
click at [50, 144] on span "Predeterminado" at bounding box center [47, 144] width 21 height 7
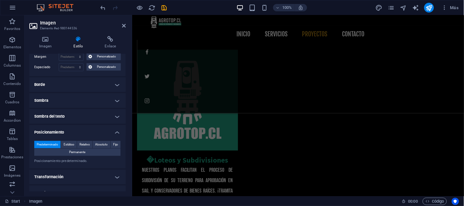
scroll to position [1801, 0]
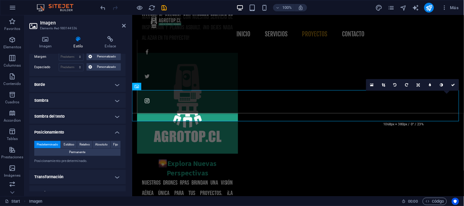
click at [103, 174] on h4 "Transformación" at bounding box center [77, 177] width 96 height 15
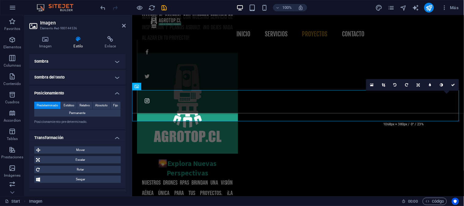
scroll to position [151, 0]
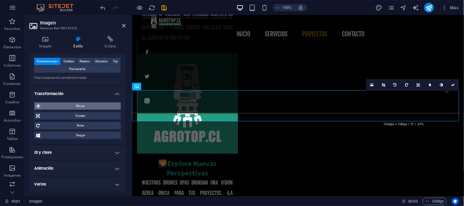
click at [82, 106] on span "Mover" at bounding box center [80, 105] width 77 height 7
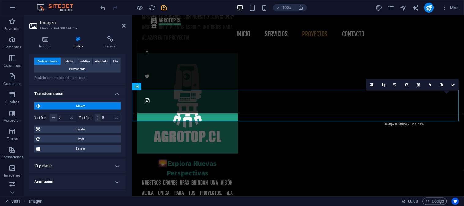
click at [75, 181] on h4 "Animación" at bounding box center [77, 182] width 96 height 15
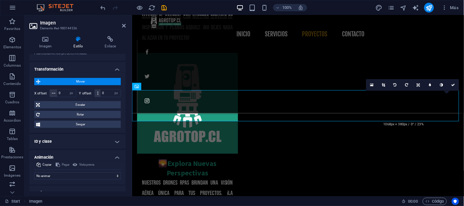
scroll to position [184, 0]
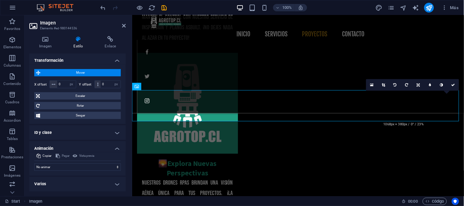
click at [87, 155] on div "Vista previa" at bounding box center [84, 155] width 24 height 7
click at [72, 156] on div "Vista previa" at bounding box center [84, 155] width 24 height 7
click at [74, 155] on div "Vista previa" at bounding box center [84, 155] width 24 height 7
click at [90, 182] on h4 "Varios" at bounding box center [77, 184] width 96 height 15
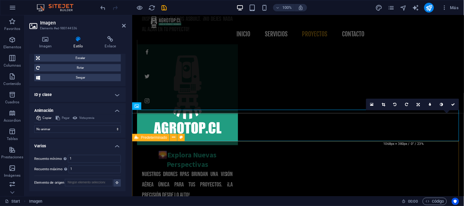
scroll to position [1810, 0]
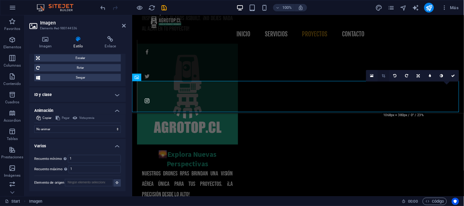
click at [383, 74] on icon at bounding box center [383, 76] width 3 height 4
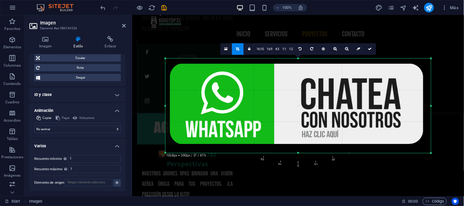
click at [226, 48] on icon at bounding box center [225, 49] width 3 height 4
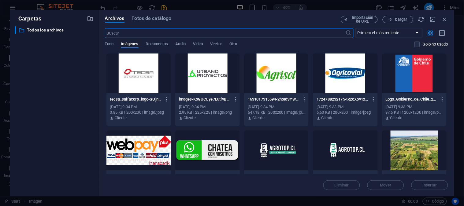
scroll to position [1948, 0]
click at [442, 18] on icon "button" at bounding box center [444, 19] width 7 height 7
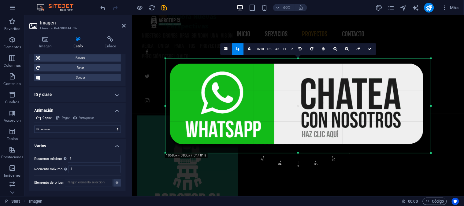
scroll to position [1810, 0]
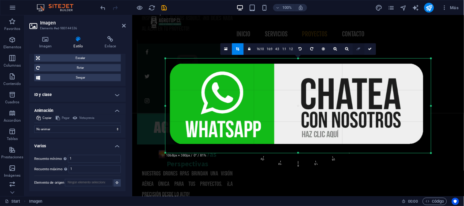
click at [356, 48] on icon at bounding box center [358, 49] width 4 height 4
click at [368, 47] on icon at bounding box center [370, 49] width 4 height 4
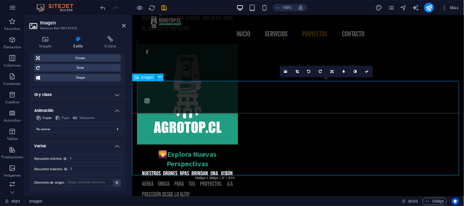
click at [299, 72] on link at bounding box center [297, 72] width 12 height 12
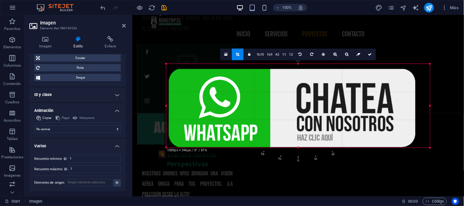
drag, startPoint x: 165, startPoint y: 153, endPoint x: 196, endPoint y: 134, distance: 36.1
click at [168, 142] on div "180 170 160 150 140 130 120 110 100 90 80 70 60 50 40 30 20 10 0 -10 -20 -30 -4…" at bounding box center [298, 106] width 264 height 84
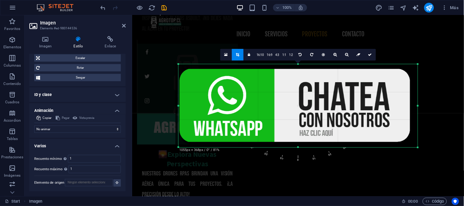
drag, startPoint x: 423, startPoint y: 109, endPoint x: 408, endPoint y: 111, distance: 14.8
click at [408, 111] on div "180 170 160 150 140 130 120 110 100 90 80 70 60 50 40 30 20 10 0 -10 -20 -30 -4…" at bounding box center [297, 105] width 239 height 83
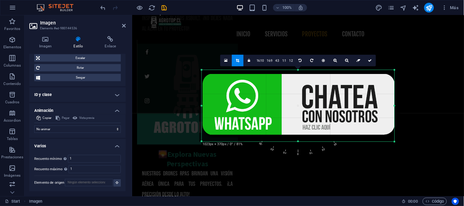
drag, startPoint x: 416, startPoint y: 147, endPoint x: 419, endPoint y: 124, distance: 23.7
click at [371, 134] on div "180 170 160 150 140 130 120 110 100 90 80 70 60 50 40 30 20 10 0 -10 -20 -30 -4…" at bounding box center [297, 106] width 193 height 72
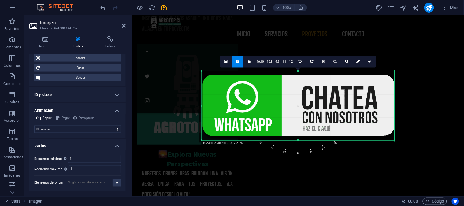
drag, startPoint x: 367, startPoint y: 62, endPoint x: 236, endPoint y: 47, distance: 131.8
click at [367, 62] on link at bounding box center [370, 62] width 12 height 12
